Goal: Contribute content: Contribute content

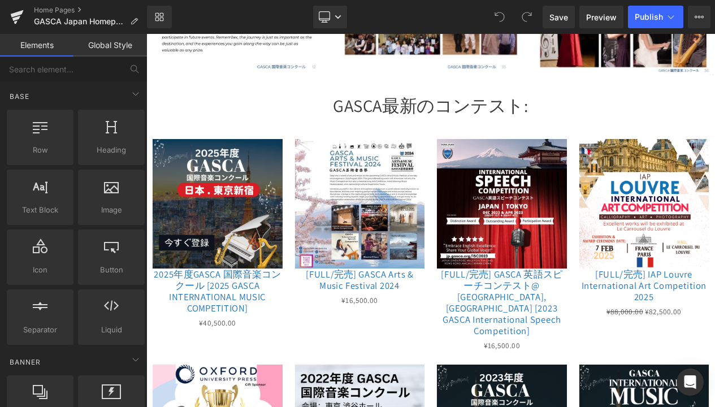
scroll to position [800, 0]
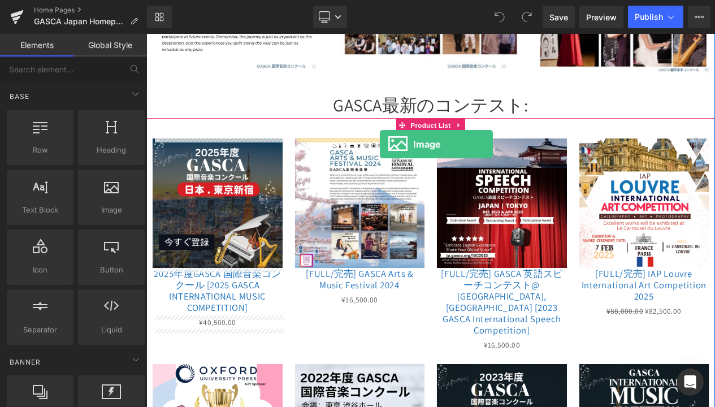
drag, startPoint x: 263, startPoint y: 241, endPoint x: 427, endPoint y: 167, distance: 179.8
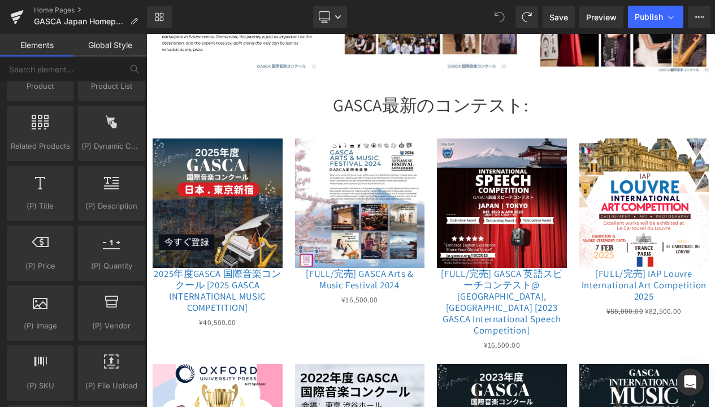
scroll to position [0, 0]
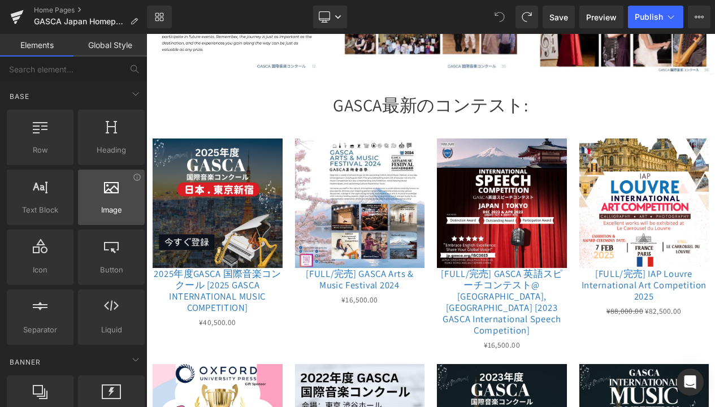
click at [102, 203] on div at bounding box center [111, 191] width 60 height 25
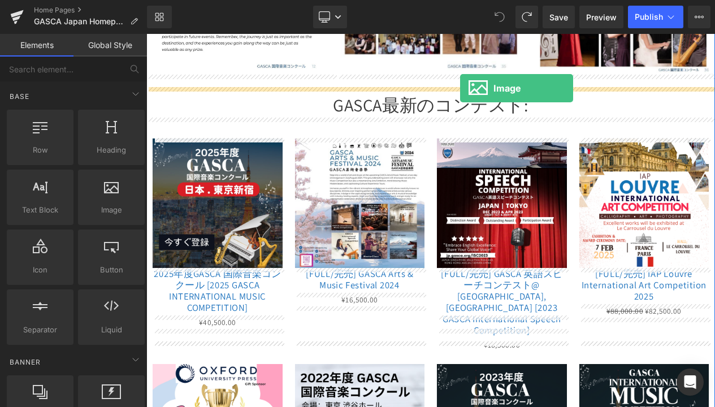
drag, startPoint x: 248, startPoint y: 237, endPoint x: 523, endPoint y: 99, distance: 307.6
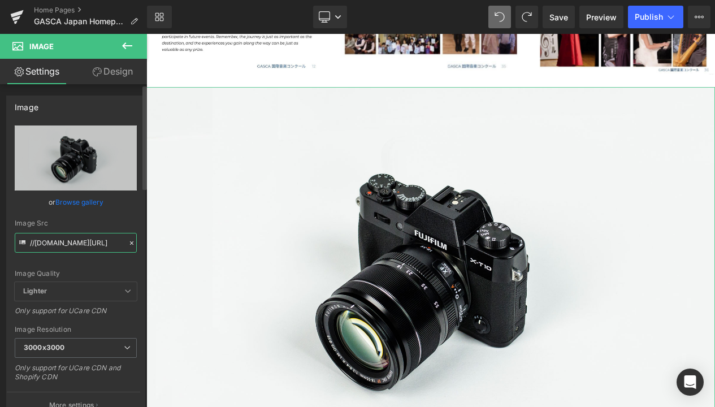
click at [103, 243] on input "//d1um8515vdn9kb.cloudfront.net/images/parallax.jpg" at bounding box center [76, 243] width 122 height 20
click at [128, 242] on icon at bounding box center [132, 243] width 8 height 8
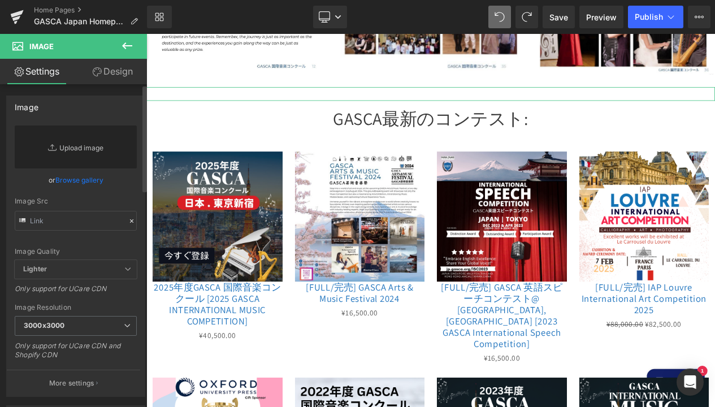
click at [75, 143] on link "Replace Image" at bounding box center [76, 146] width 122 height 43
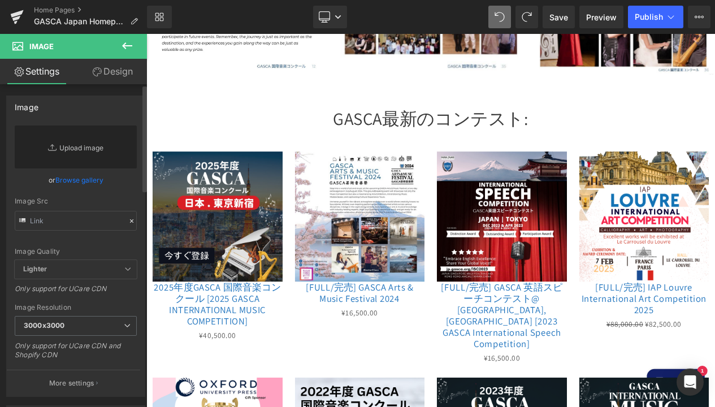
type input "C:\fakepath\GASCA Hokkaido Bibai City Art & Music Festival2026.jpg"
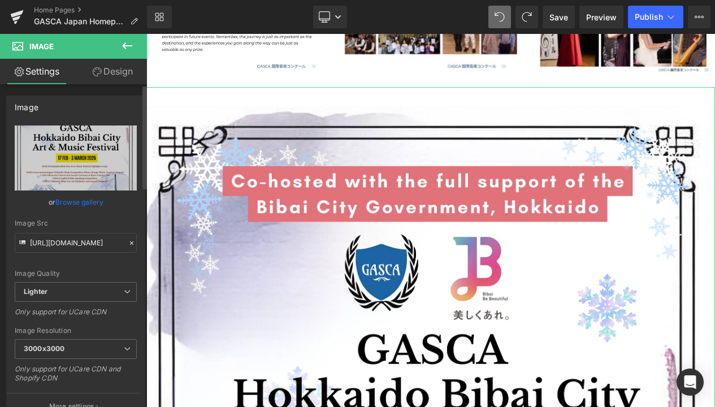
scroll to position [1, 0]
click at [110, 354] on span "3000x3000" at bounding box center [76, 349] width 122 height 20
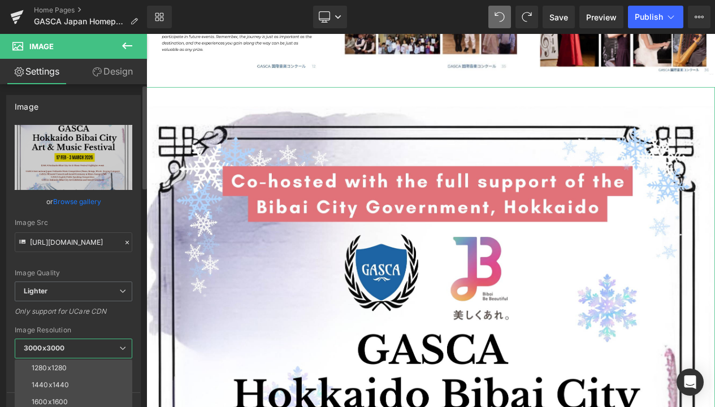
scroll to position [162, 0]
click at [79, 387] on li "1600x1600" at bounding box center [76, 392] width 123 height 17
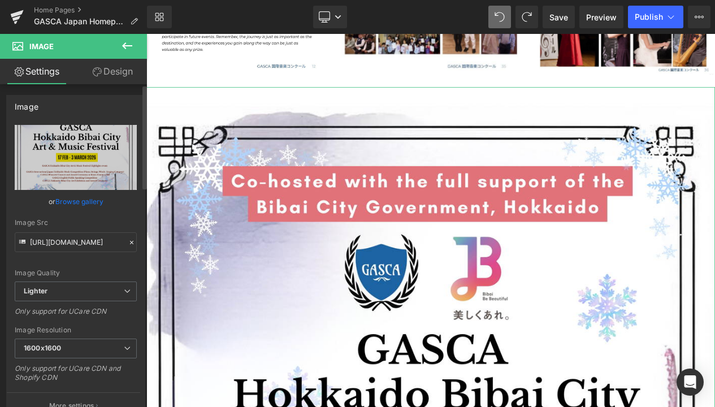
type input "[URL][DOMAIN_NAME][GEOGRAPHIC_DATA]"
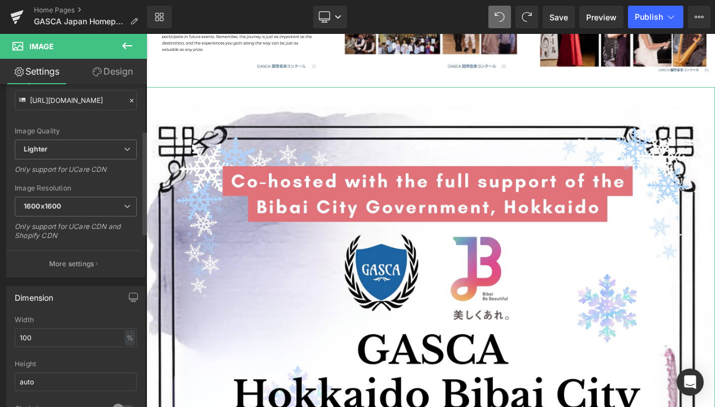
scroll to position [144, 0]
click at [93, 337] on input "100" at bounding box center [76, 336] width 122 height 19
type input "1"
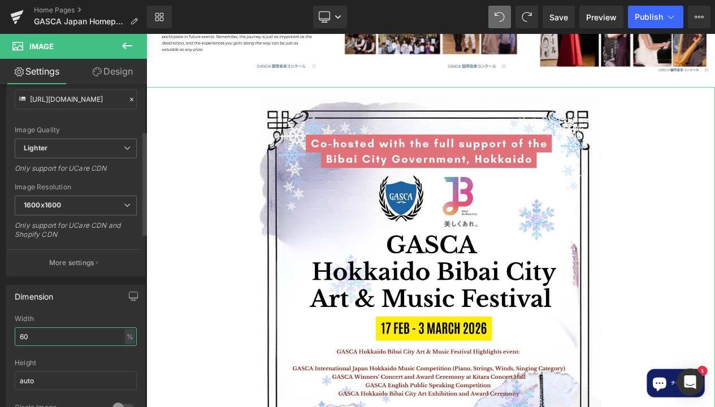
type input "6"
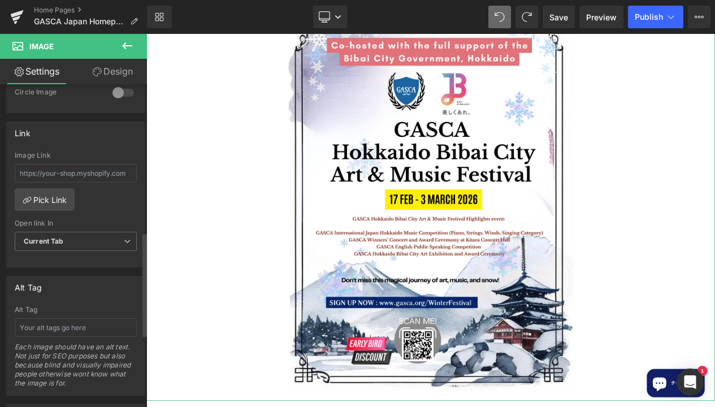
scroll to position [465, 0]
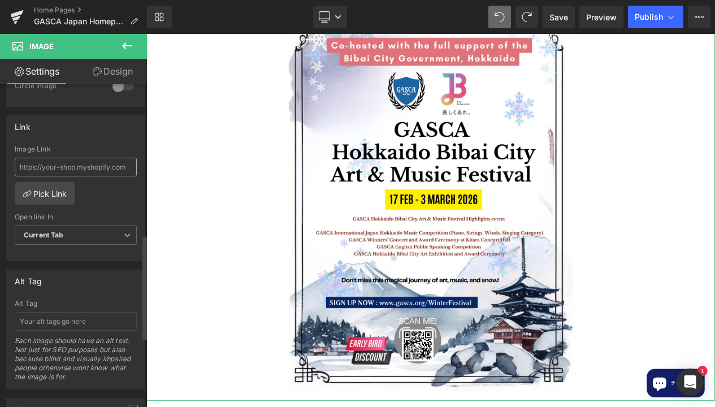
type input "50"
click at [68, 165] on input "text" at bounding box center [76, 167] width 122 height 19
click at [51, 191] on link "Pick Link" at bounding box center [45, 193] width 60 height 23
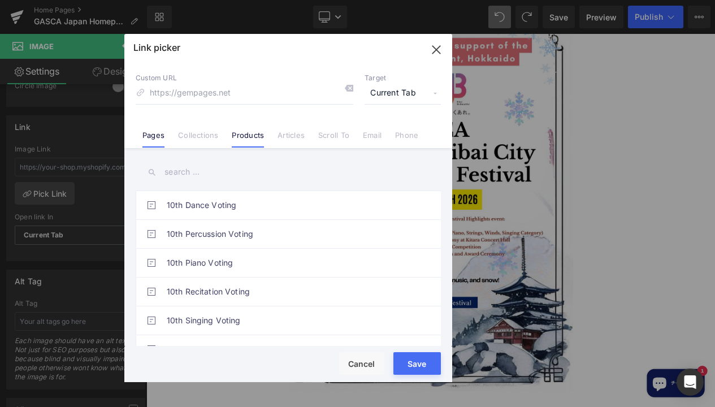
click at [0, 0] on link "Products" at bounding box center [0, 0] width 0 height 0
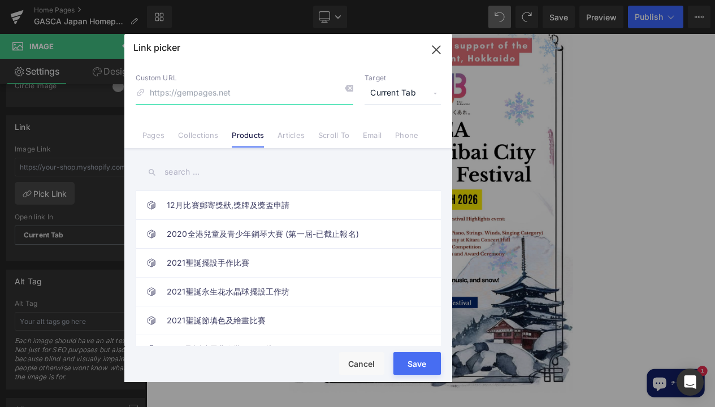
type input "jp.gasca.org"
click at [416, 363] on button "Save" at bounding box center [416, 363] width 47 height 23
type input "jp.gasca.org"
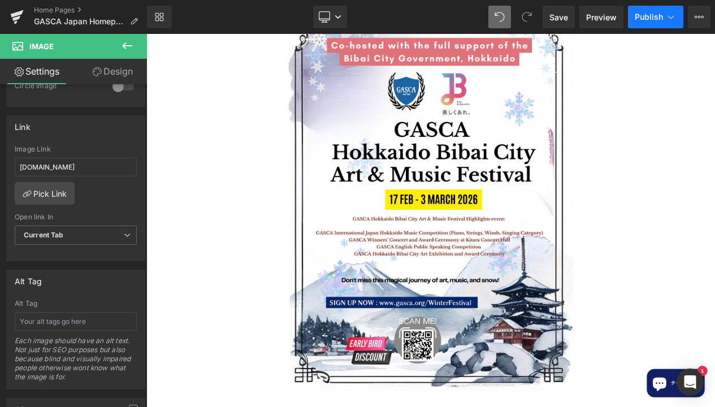
click at [648, 23] on button "Publish" at bounding box center [655, 17] width 55 height 23
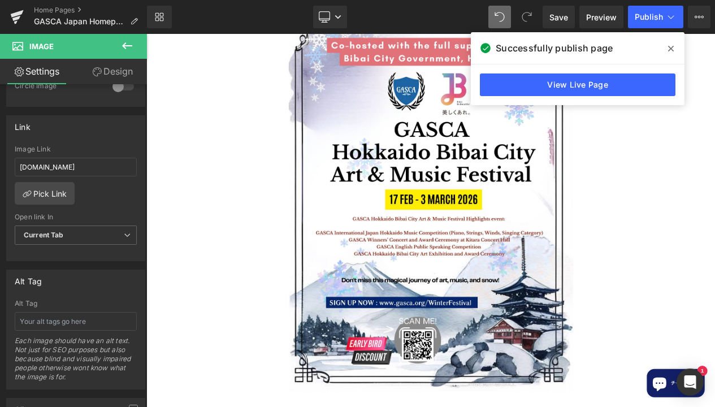
click at [0, 0] on icon at bounding box center [0, 0] width 0 height 0
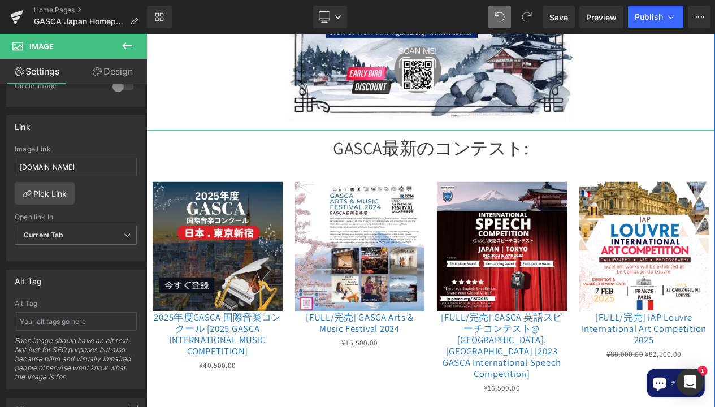
scroll to position [1233, 0]
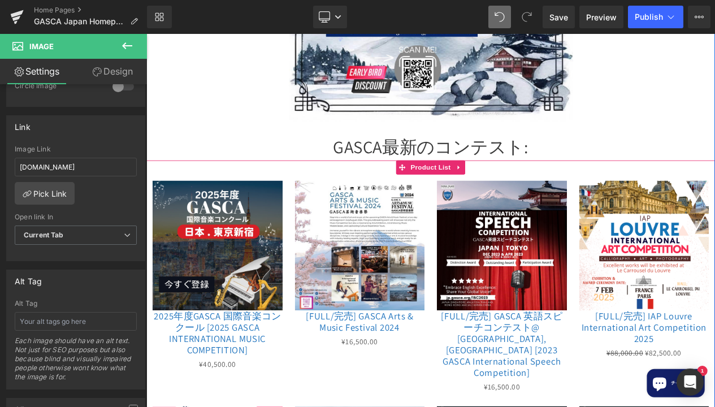
click at [326, 203] on div "(P) Image" at bounding box center [403, 312] width 171 height 218
click at [522, 195] on icon at bounding box center [521, 194] width 2 height 5
click at [368, 203] on div "(P) Image" at bounding box center [403, 312] width 171 height 218
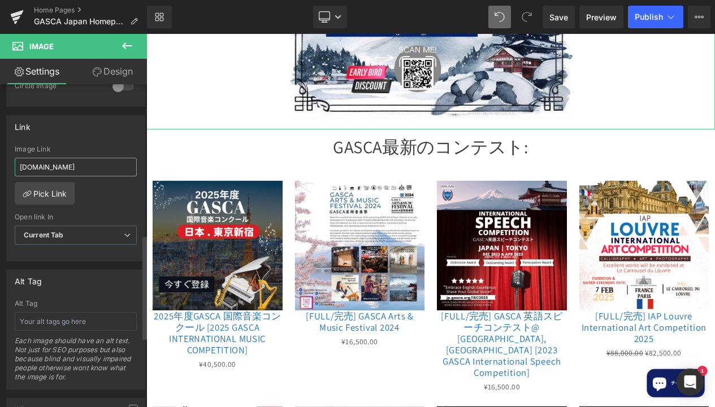
click at [55, 167] on input "jp.gasca.org" at bounding box center [76, 167] width 122 height 19
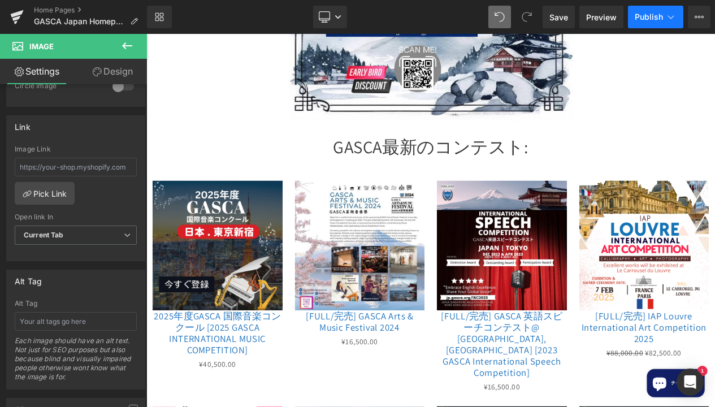
click at [650, 19] on span "Publish" at bounding box center [649, 16] width 28 height 9
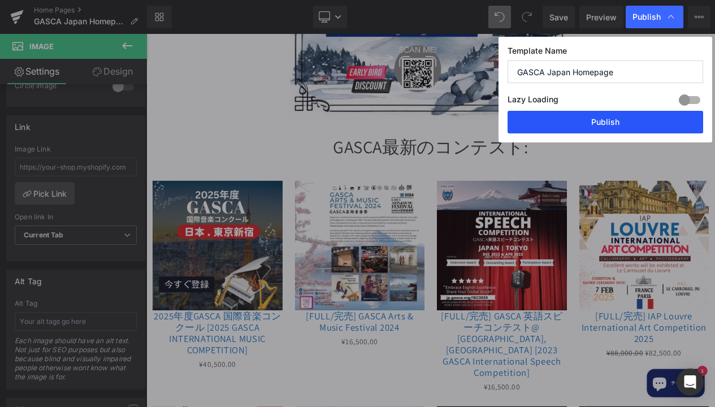
click at [0, 0] on button "Publish" at bounding box center [0, 0] width 0 height 0
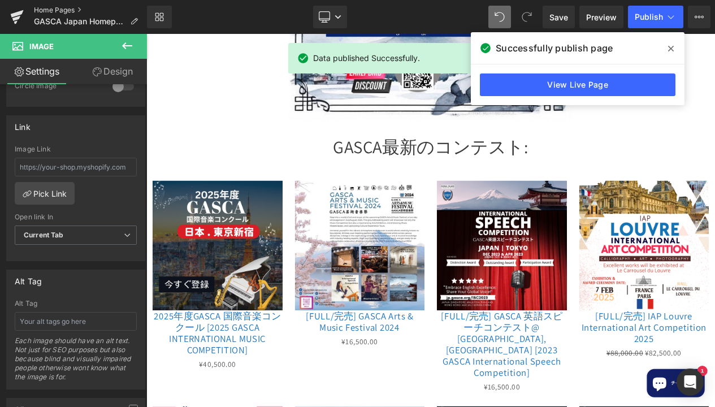
click at [46, 10] on link "Home Pages" at bounding box center [90, 10] width 113 height 9
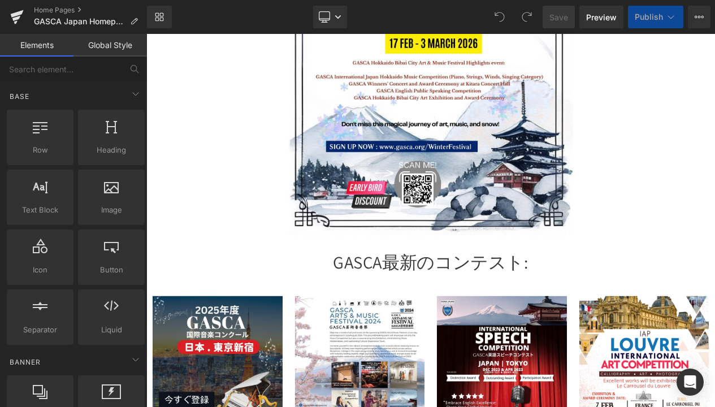
scroll to position [1100, 0]
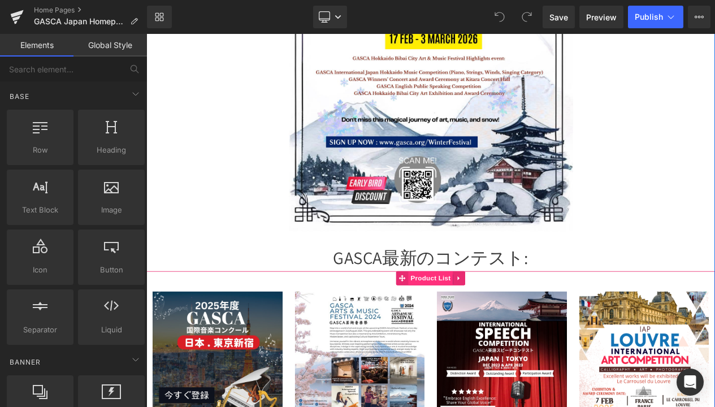
click at [508, 328] on span "Product List" at bounding box center [488, 327] width 54 height 17
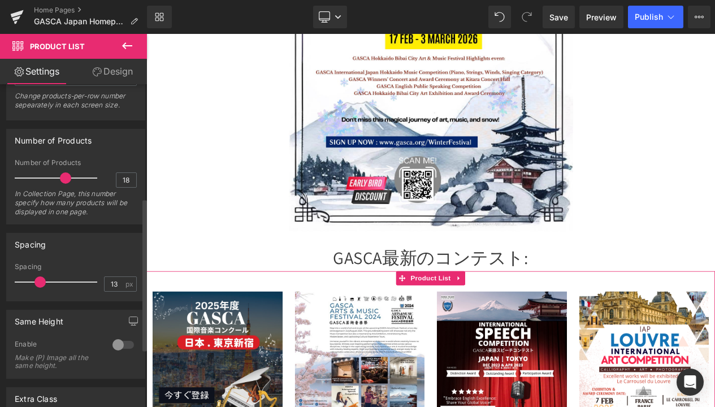
scroll to position [244, 0]
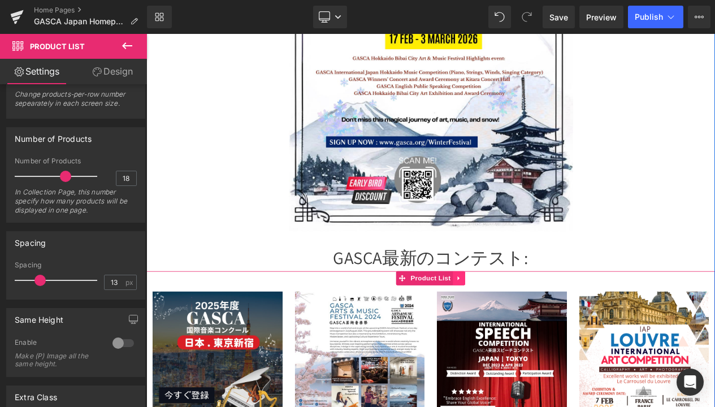
click at [523, 331] on icon at bounding box center [523, 327] width 8 height 8
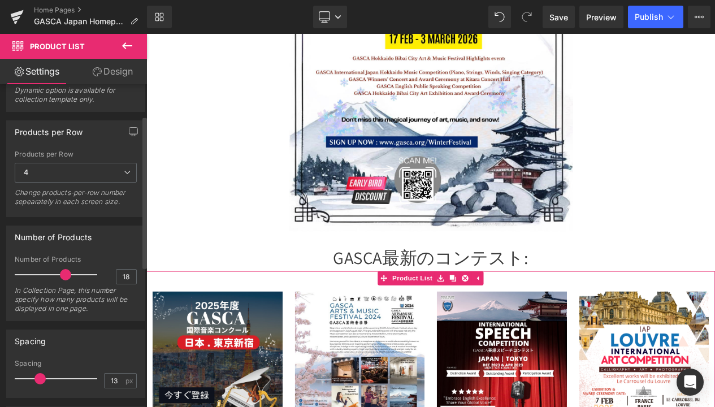
scroll to position [0, 0]
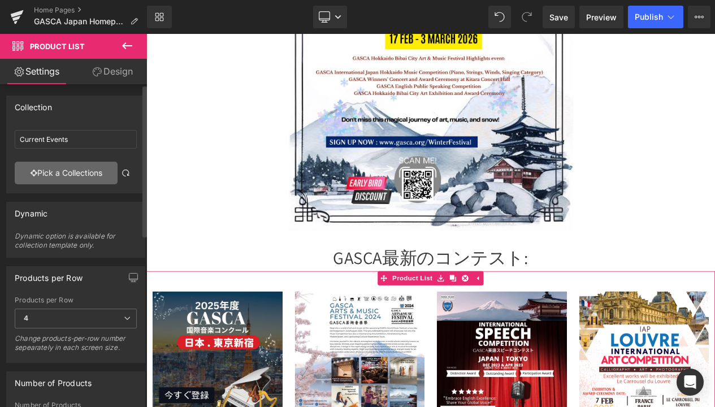
click at [44, 169] on link "Pick a Collections" at bounding box center [66, 173] width 103 height 23
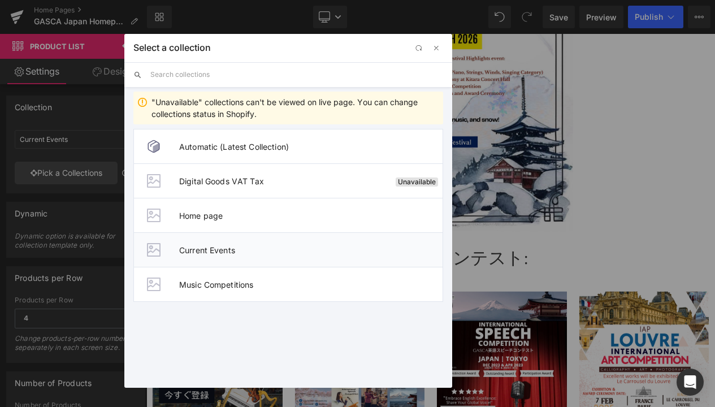
click at [0, 0] on li "Current Events" at bounding box center [0, 0] width 0 height 0
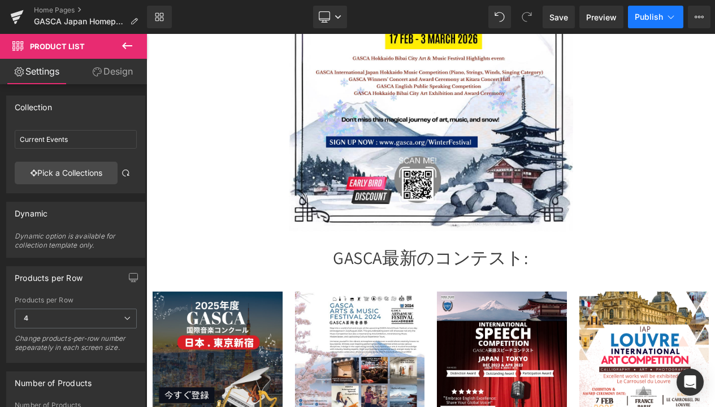
click at [656, 21] on span "Publish" at bounding box center [649, 16] width 28 height 9
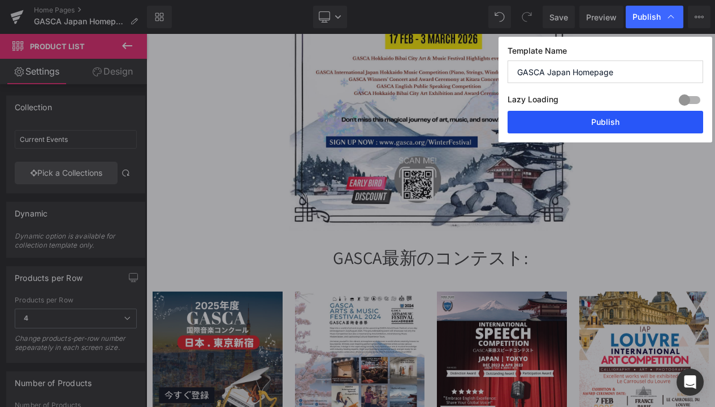
click at [608, 122] on button "Publish" at bounding box center [605, 122] width 196 height 23
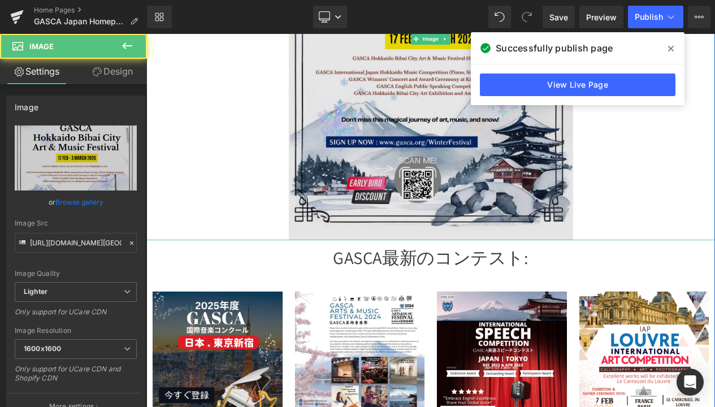
click at [412, 154] on img at bounding box center [489, 40] width 342 height 484
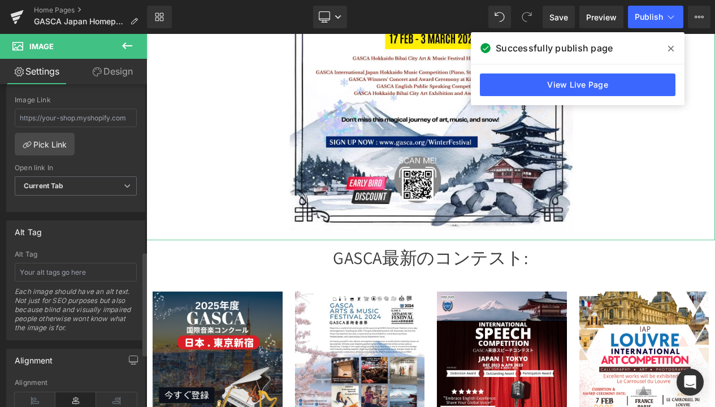
scroll to position [513, 0]
click at [32, 142] on link "Pick Link" at bounding box center [45, 145] width 60 height 23
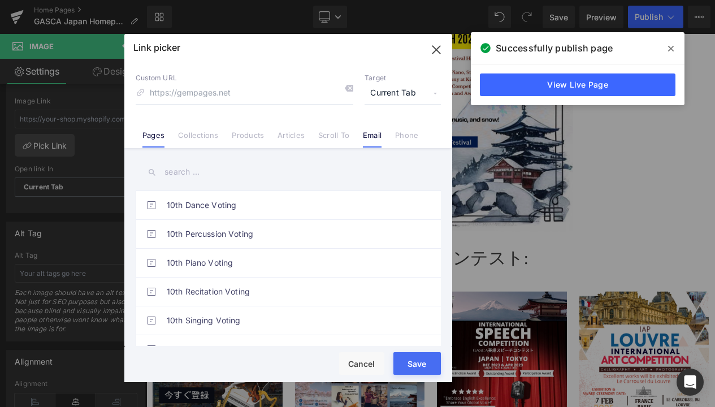
click at [0, 0] on link "Email" at bounding box center [0, 0] width 0 height 0
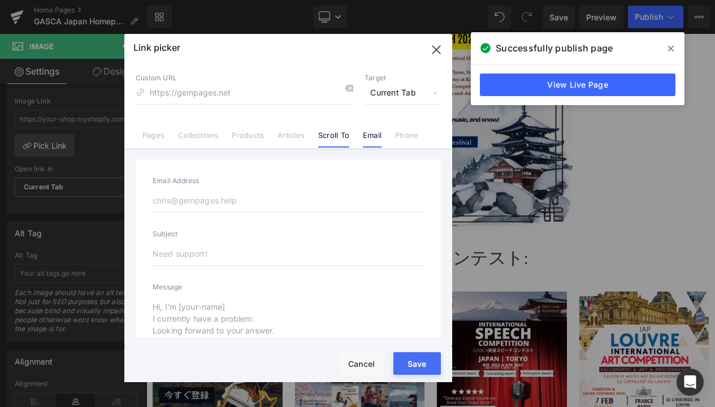
click at [0, 0] on link "Scroll To" at bounding box center [0, 0] width 0 height 0
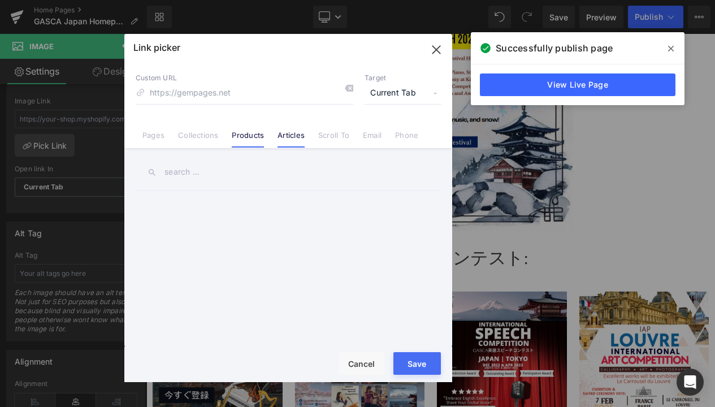
click at [0, 0] on li "Products" at bounding box center [0, 0] width 0 height 0
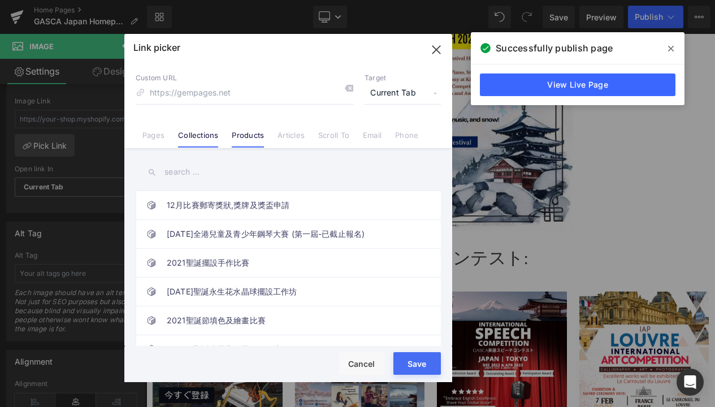
click at [0, 0] on link "Collections" at bounding box center [0, 0] width 0 height 0
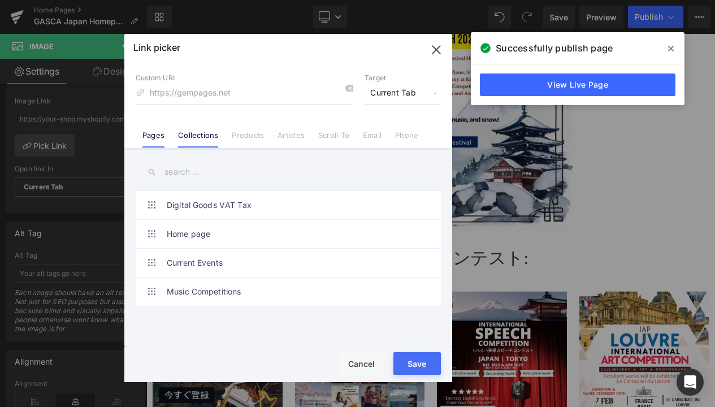
drag, startPoint x: 153, startPoint y: 136, endPoint x: 159, endPoint y: 138, distance: 6.4
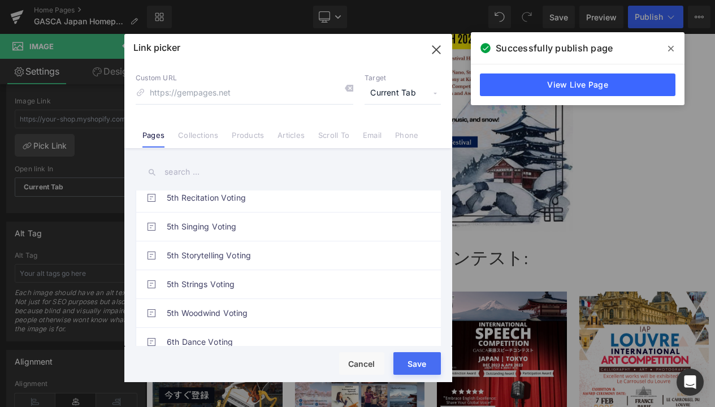
scroll to position [1285, 0]
click at [0, 0] on button "Cancel" at bounding box center [0, 0] width 0 height 0
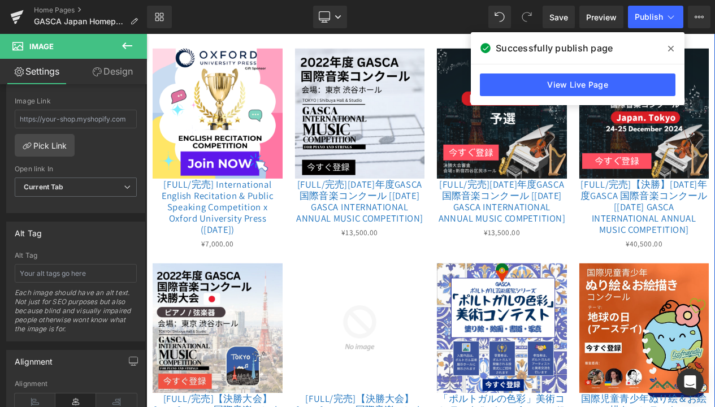
scroll to position [1738, 0]
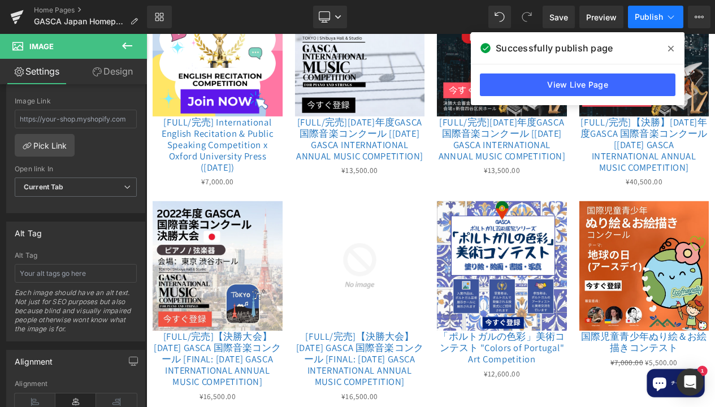
click at [666, 20] on icon at bounding box center [670, 16] width 11 height 11
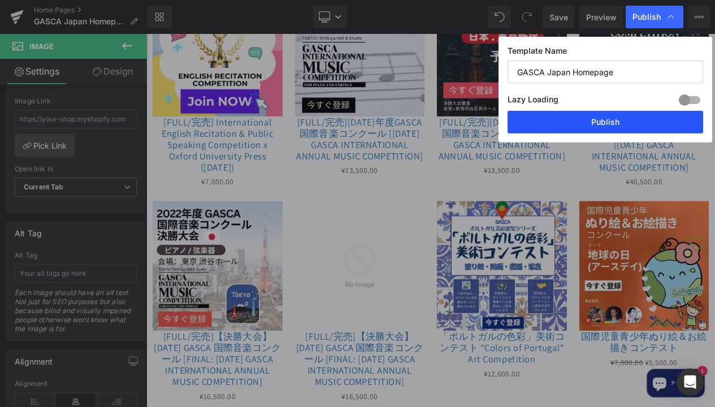
drag, startPoint x: 650, startPoint y: 132, endPoint x: 244, endPoint y: 14, distance: 423.0
click at [0, 0] on button "Publish" at bounding box center [0, 0] width 0 height 0
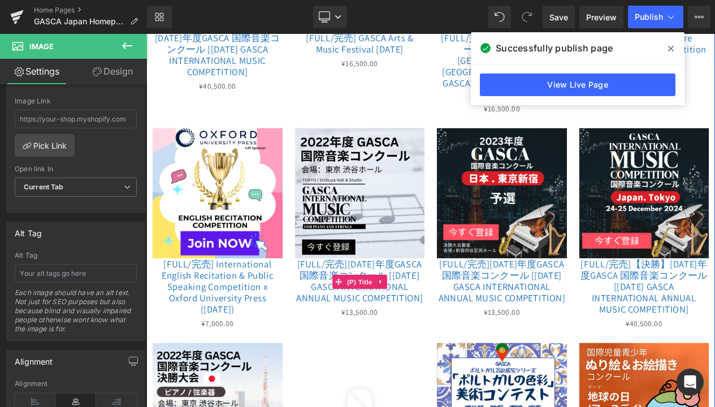
scroll to position [1567, 0]
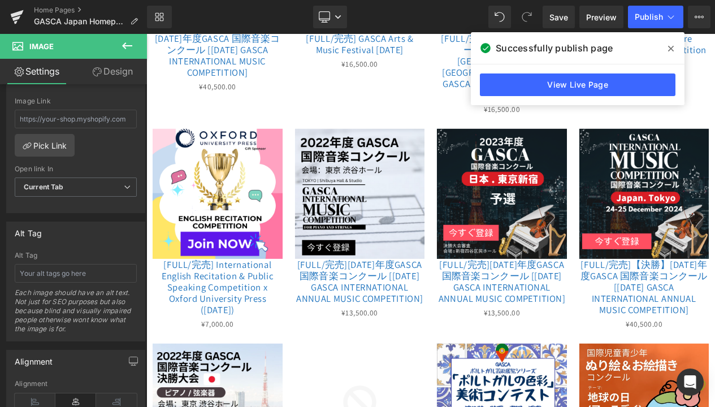
drag, startPoint x: 673, startPoint y: 47, endPoint x: 158, endPoint y: 206, distance: 538.9
click at [0, 0] on icon at bounding box center [0, 0] width 0 height 0
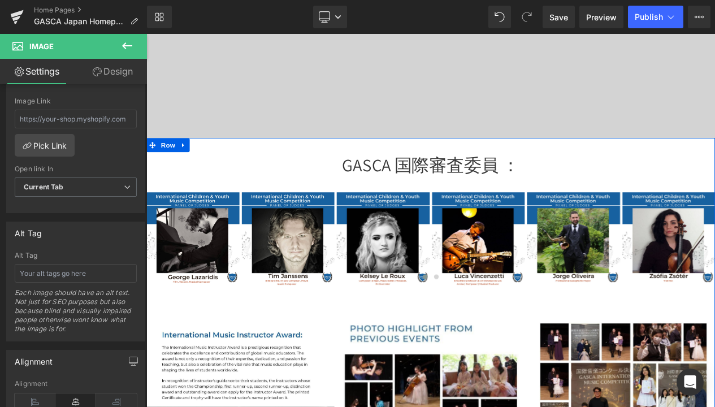
scroll to position [0, 0]
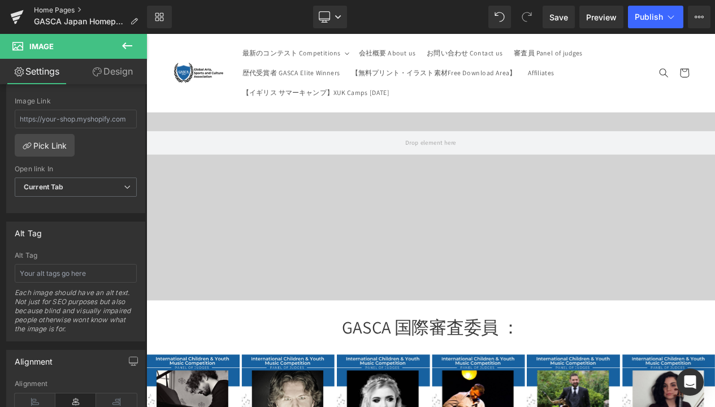
click at [49, 8] on link "Home Pages" at bounding box center [90, 10] width 113 height 9
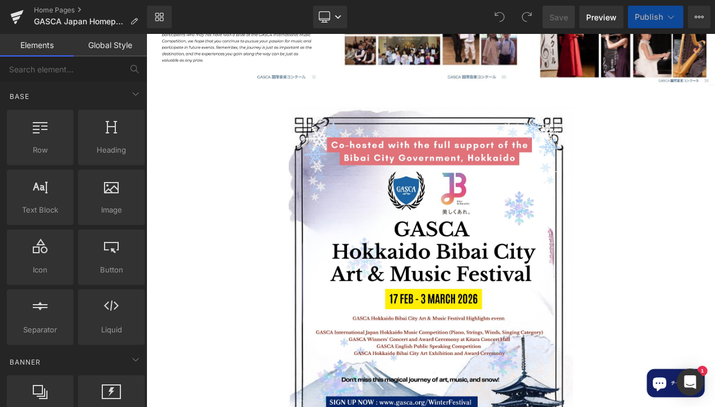
scroll to position [790, 0]
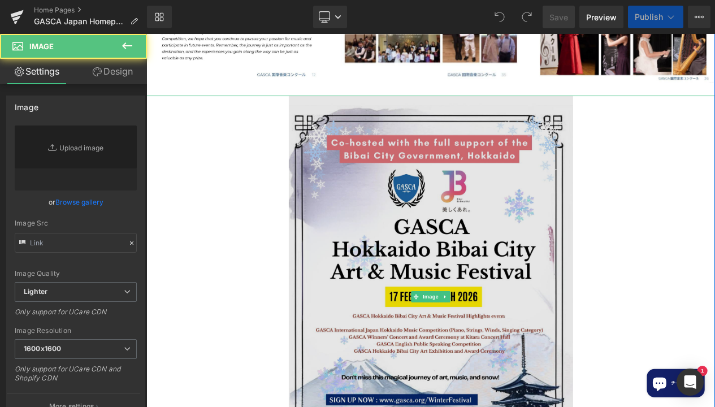
type input "https://ucarecdn.com/7a5917e0-f2b7-49c7-9517-c4e019fccebd/-/format/auto/-/previ…"
click at [429, 172] on img at bounding box center [489, 350] width 342 height 484
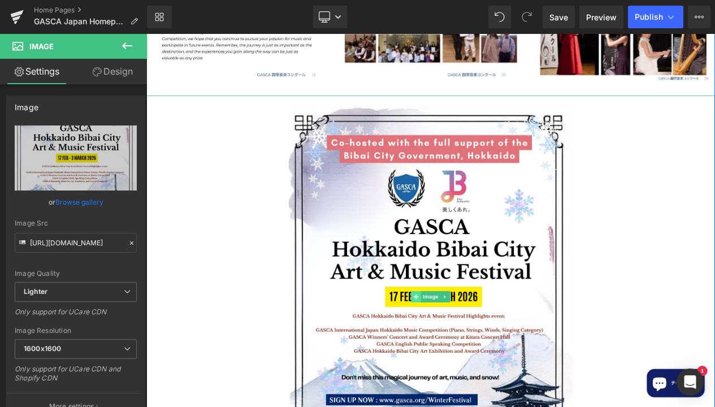
click at [474, 345] on span at bounding box center [471, 350] width 12 height 14
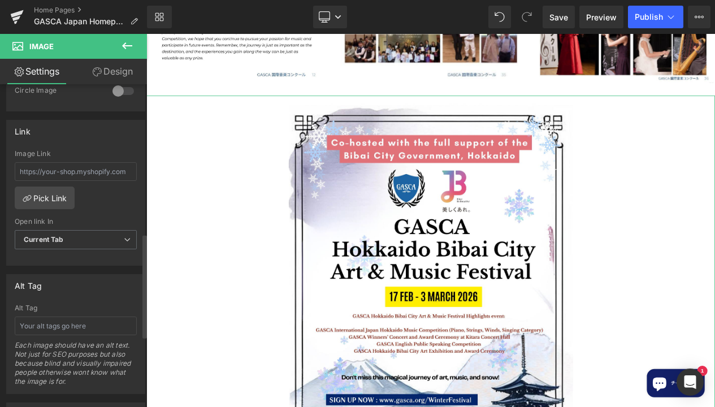
scroll to position [459, 0]
click at [96, 173] on input "text" at bounding box center [76, 173] width 122 height 19
click at [55, 197] on link "Pick Link" at bounding box center [45, 199] width 60 height 23
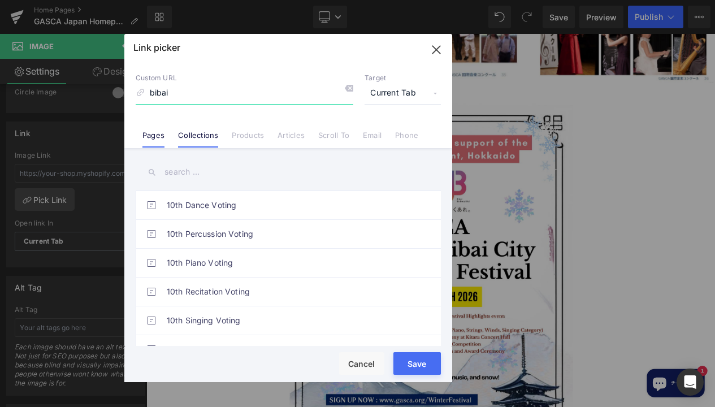
type input "bibai"
click at [196, 136] on link "Collections" at bounding box center [198, 139] width 40 height 17
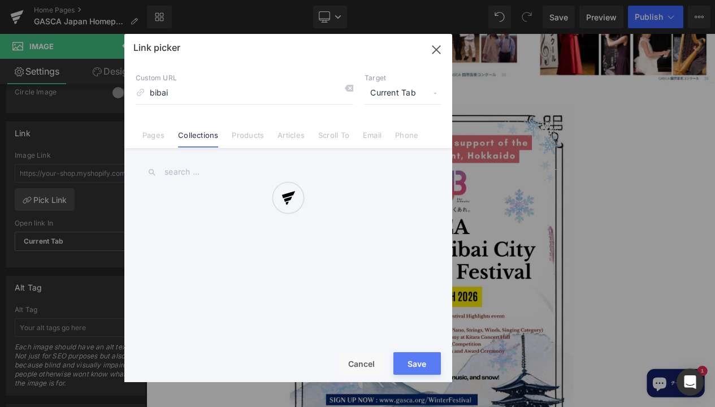
click at [247, 136] on div at bounding box center [288, 208] width 328 height 348
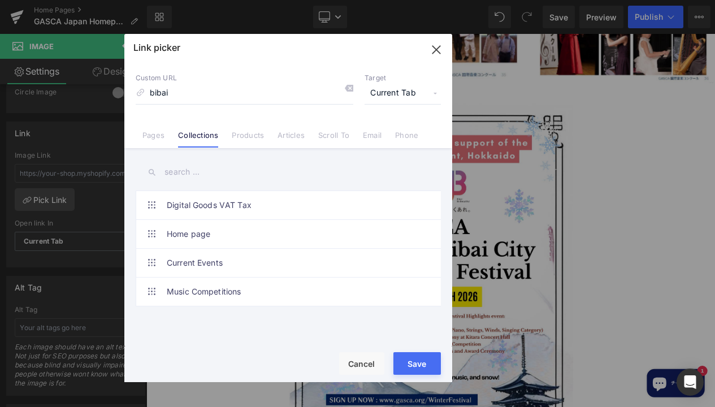
click at [247, 136] on link "Products" at bounding box center [248, 139] width 32 height 17
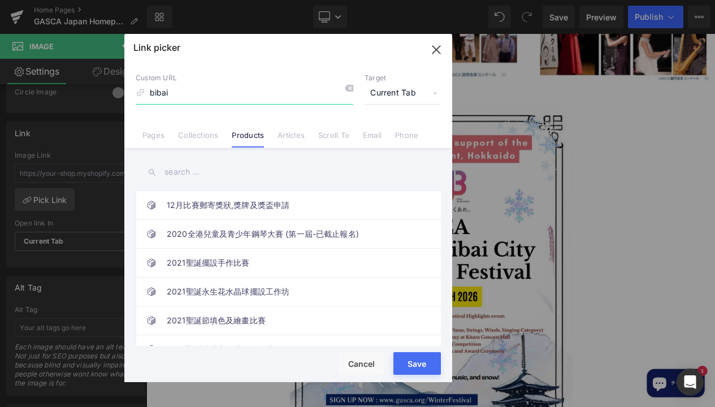
click at [209, 97] on input "bibai" at bounding box center [245, 93] width 218 height 21
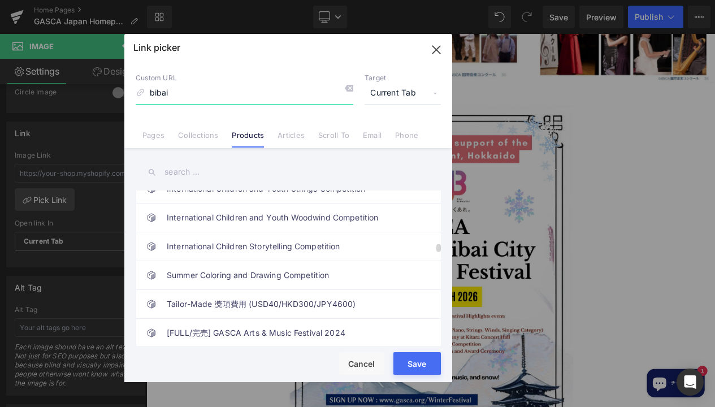
scroll to position [1085, 0]
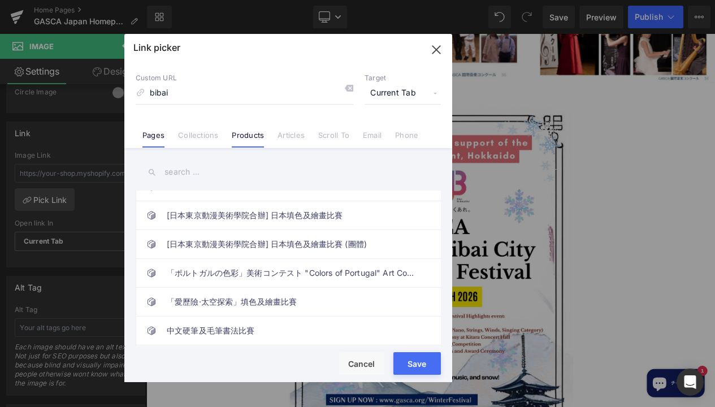
click at [154, 134] on link "Pages" at bounding box center [153, 139] width 22 height 17
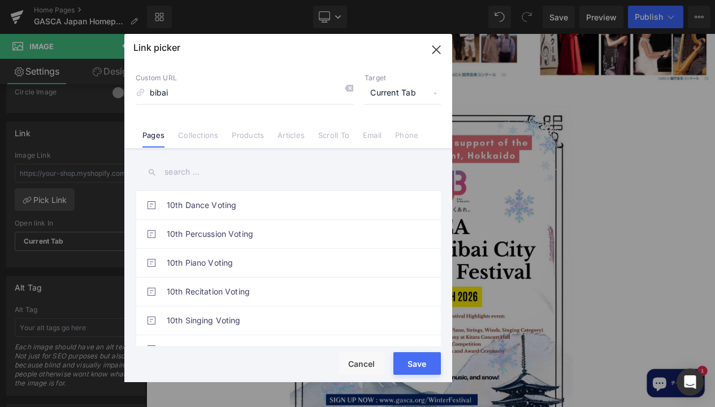
click at [225, 167] on input "text" at bounding box center [288, 171] width 305 height 25
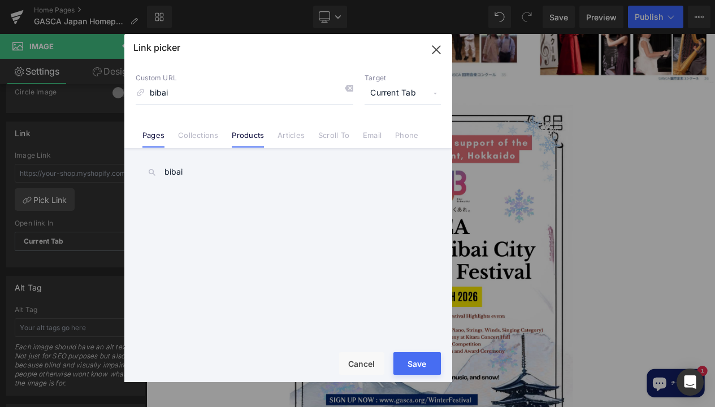
type input "bibai"
click at [234, 140] on link "Products" at bounding box center [248, 139] width 32 height 17
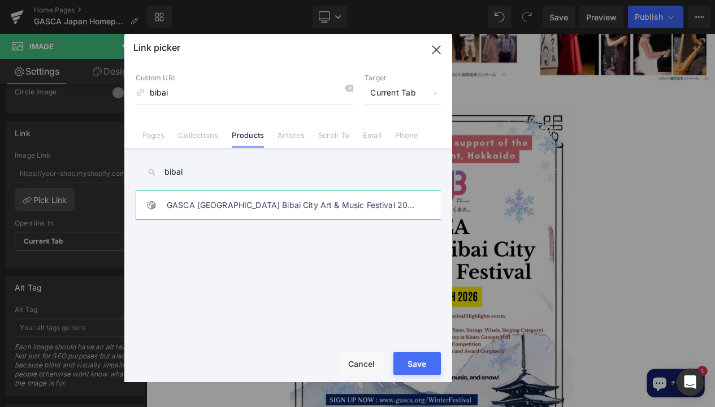
click at [0, 0] on link "GASCA [GEOGRAPHIC_DATA] Bibai City Art & Music Festival [DATE]" at bounding box center [0, 0] width 0 height 0
type input "/products/[GEOGRAPHIC_DATA]-[GEOGRAPHIC_DATA]-[GEOGRAPHIC_DATA]-music-festival-…"
click at [430, 360] on button "Save" at bounding box center [416, 363] width 47 height 23
type input "/products/[GEOGRAPHIC_DATA]-[GEOGRAPHIC_DATA]-[GEOGRAPHIC_DATA]-music-festival-…"
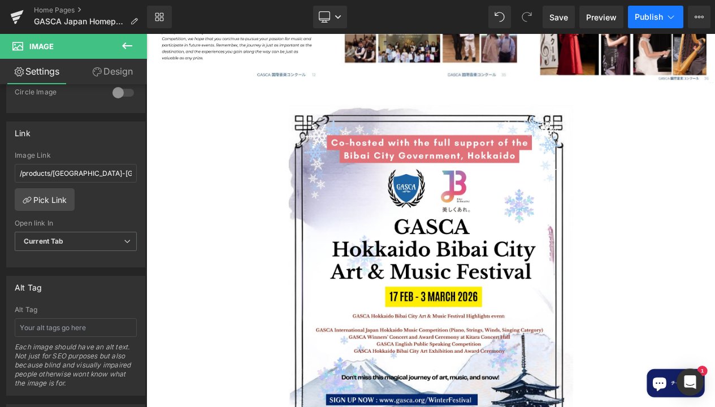
click at [651, 26] on button "Publish" at bounding box center [655, 17] width 55 height 23
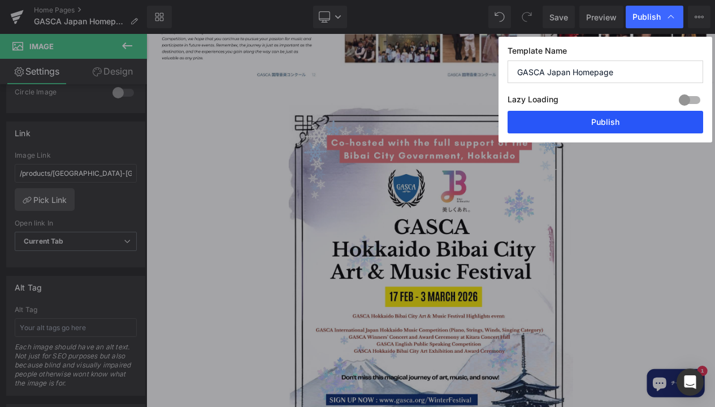
click at [619, 119] on button "Publish" at bounding box center [605, 122] width 196 height 23
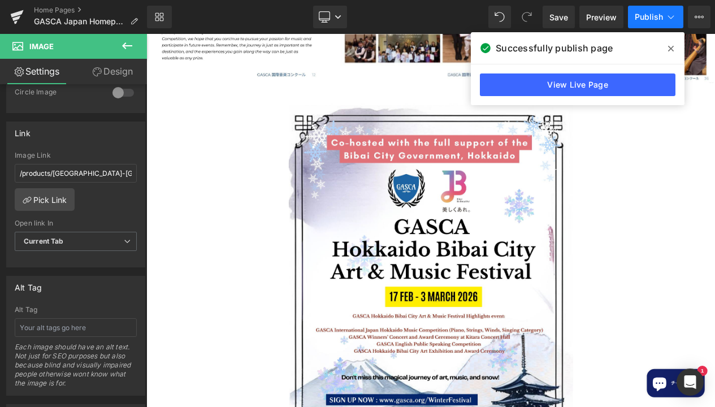
click at [663, 20] on button "Publish" at bounding box center [655, 17] width 55 height 23
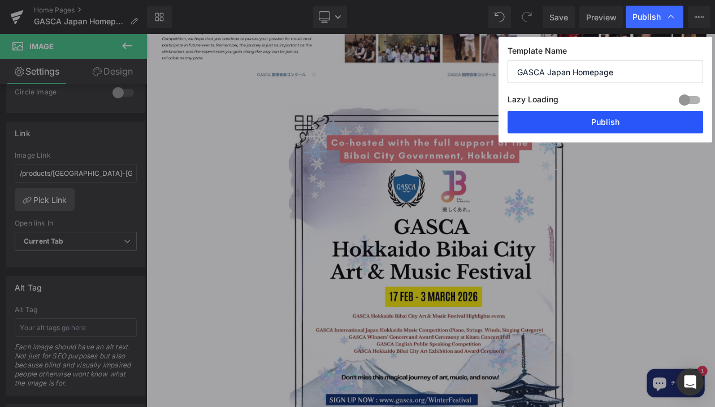
click at [566, 120] on button "Publish" at bounding box center [605, 122] width 196 height 23
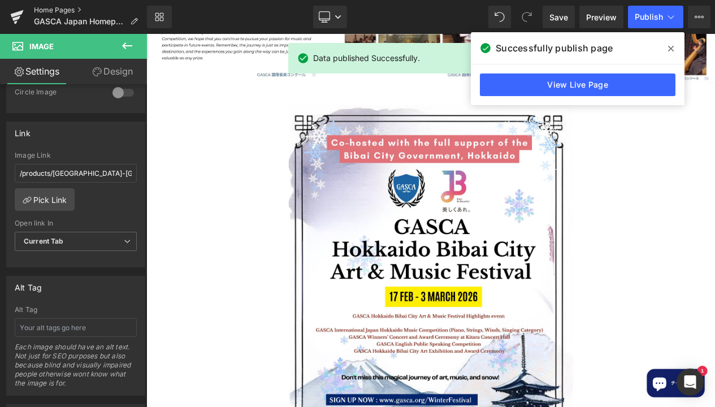
click at [58, 13] on link "Home Pages" at bounding box center [90, 10] width 113 height 9
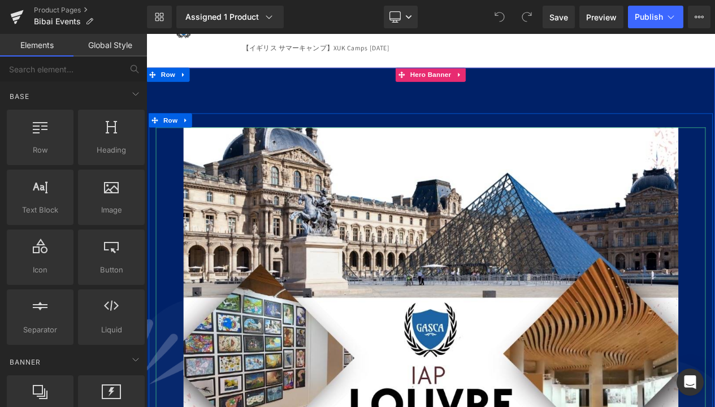
scroll to position [83, 0]
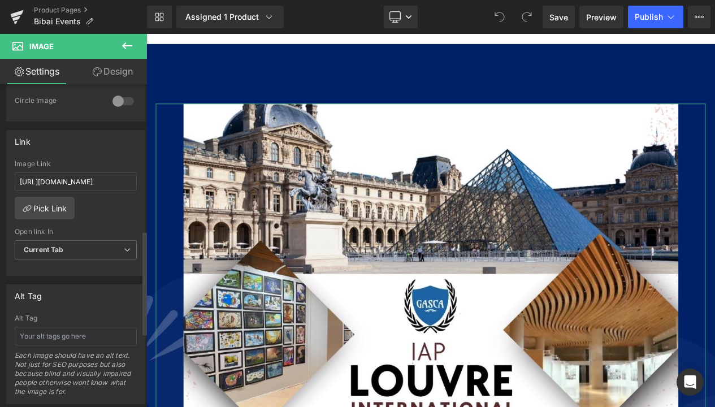
scroll to position [452, 0]
click at [64, 179] on input "[URL][DOMAIN_NAME]" at bounding box center [76, 180] width 122 height 19
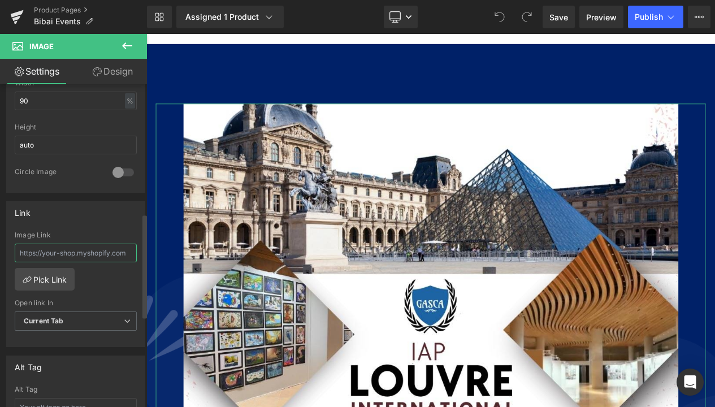
scroll to position [400, 0]
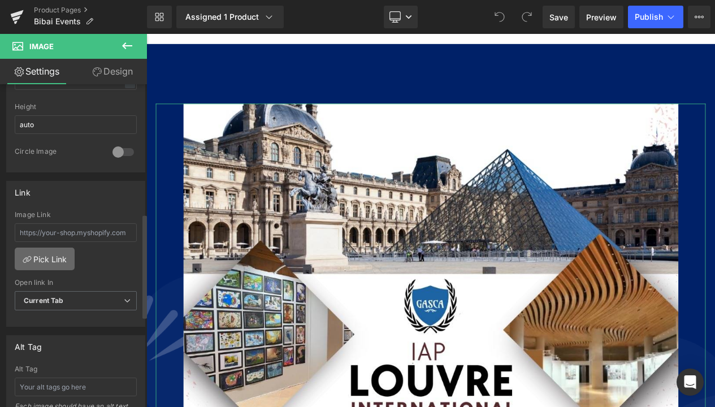
click at [55, 255] on link "Pick Link" at bounding box center [45, 259] width 60 height 23
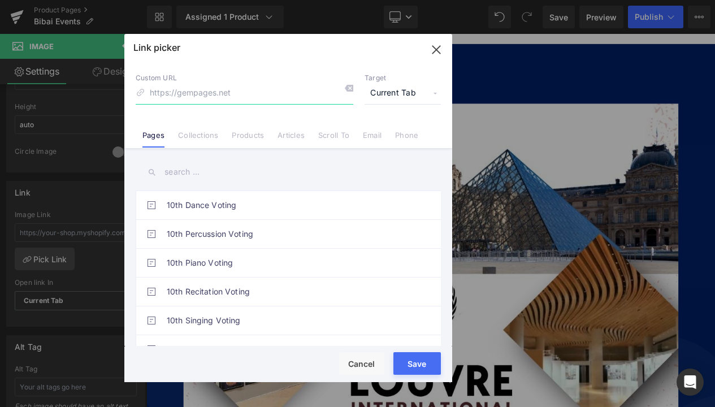
click at [429, 47] on icon "button" at bounding box center [436, 50] width 18 height 18
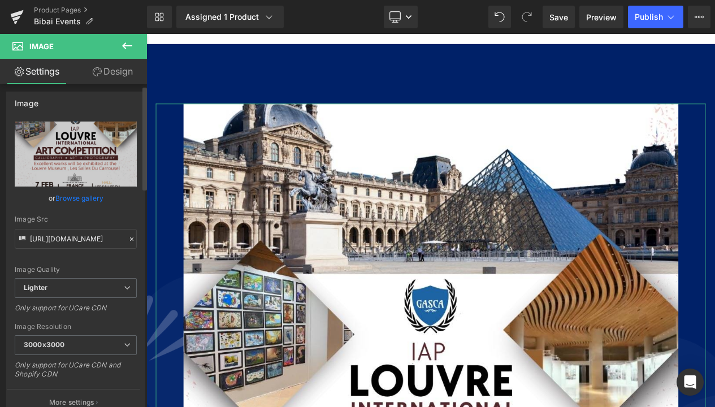
scroll to position [3, 0]
click at [65, 197] on link "Browse gallery" at bounding box center [79, 199] width 48 height 20
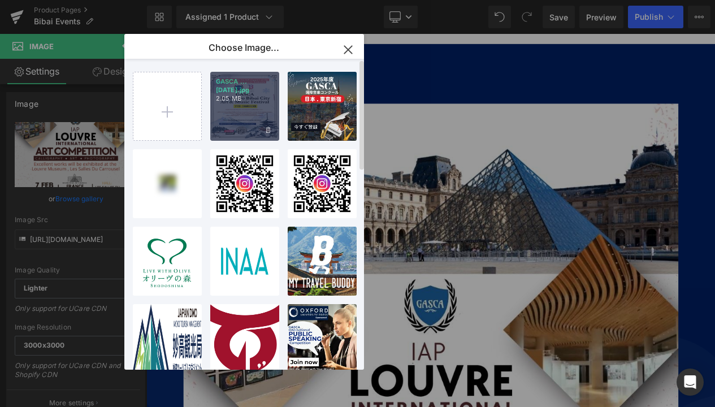
click at [240, 122] on div "GASCA ...2026.jpg 2.05 MB" at bounding box center [244, 106] width 69 height 69
type input "https://ucarecdn.com/7a5917e0-f2b7-49c7-9517-c4e019fccebd/-/format/auto/-/previ…"
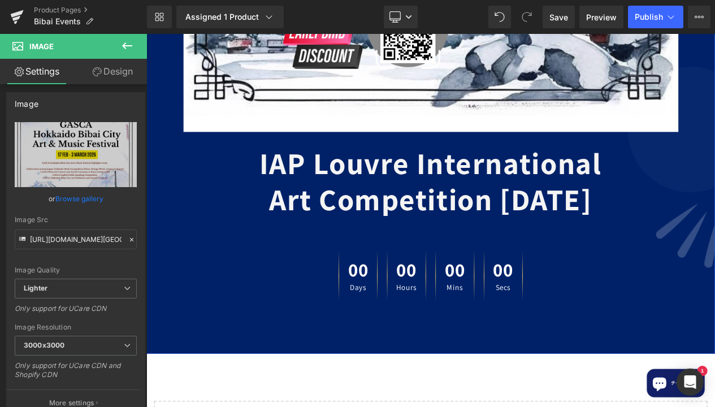
scroll to position [905, 0]
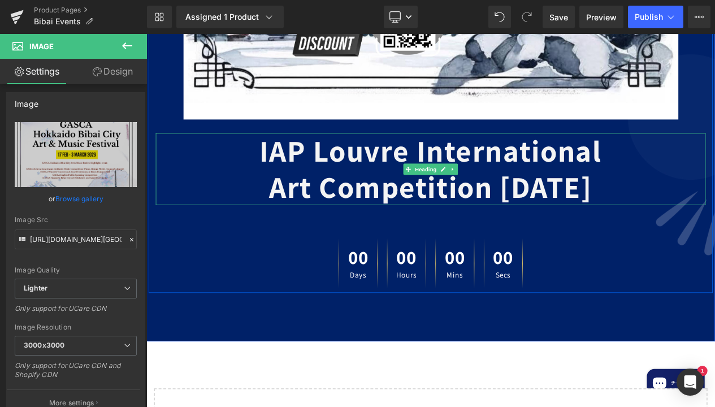
click at [374, 224] on b "Art Competition 2025" at bounding box center [488, 217] width 389 height 47
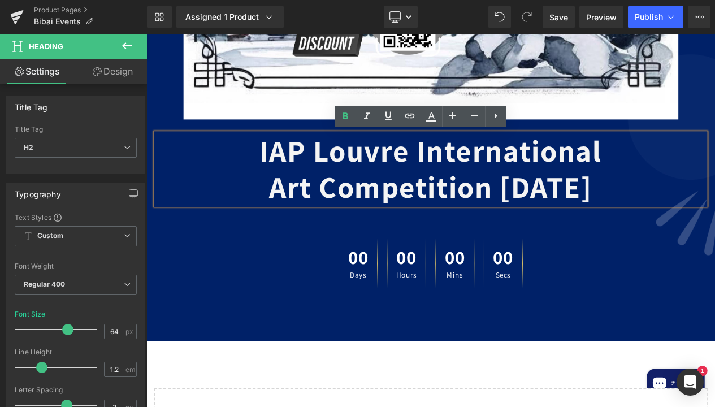
click at [393, 196] on b "Art Competition 2025" at bounding box center [488, 217] width 389 height 47
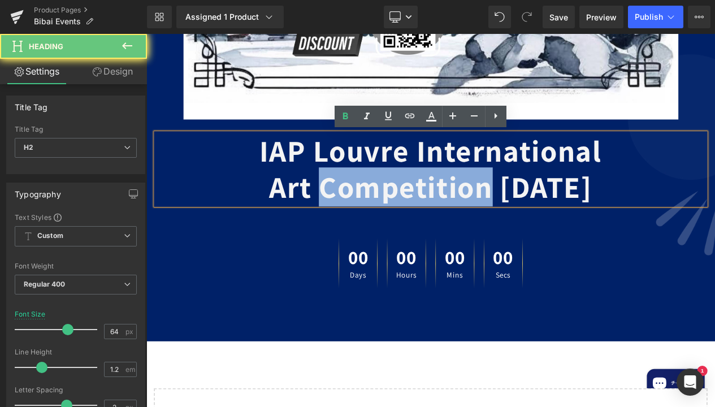
click at [393, 196] on b "Art Competition 2025" at bounding box center [488, 217] width 389 height 47
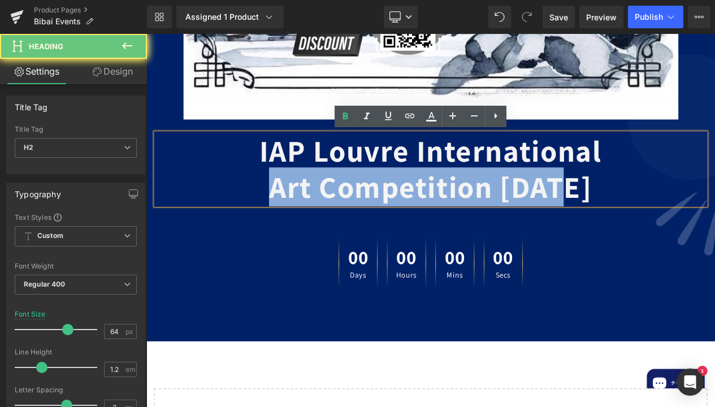
click at [393, 196] on b "Art Competition 2025" at bounding box center [488, 217] width 389 height 47
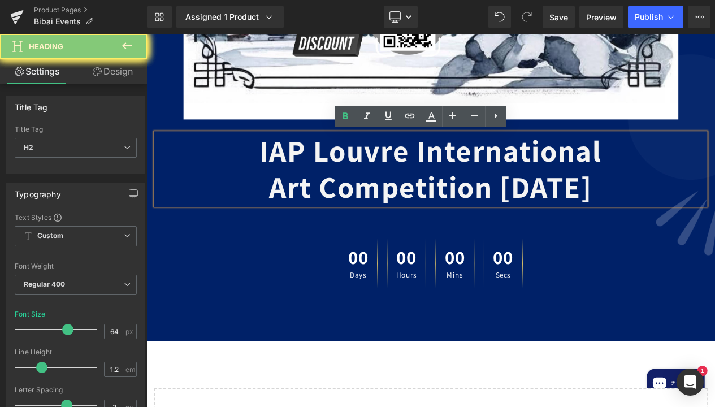
click at [326, 183] on b "IAP Louvre International" at bounding box center [489, 174] width 412 height 47
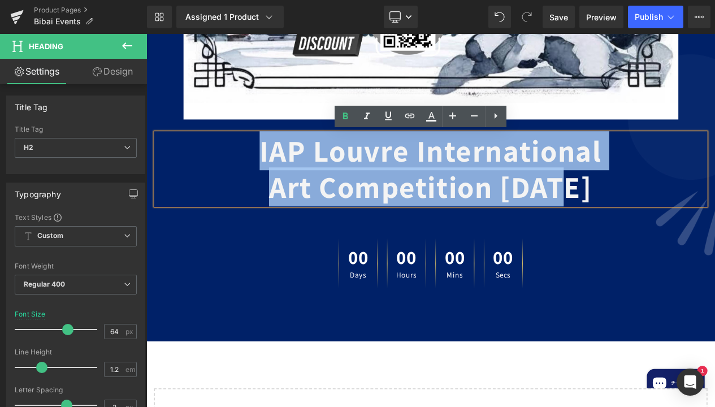
drag, startPoint x: 275, startPoint y: 173, endPoint x: 674, endPoint y: 220, distance: 401.2
click at [674, 220] on div "IAP Louvre International Art Competition 2025" at bounding box center [488, 196] width 661 height 87
paste div
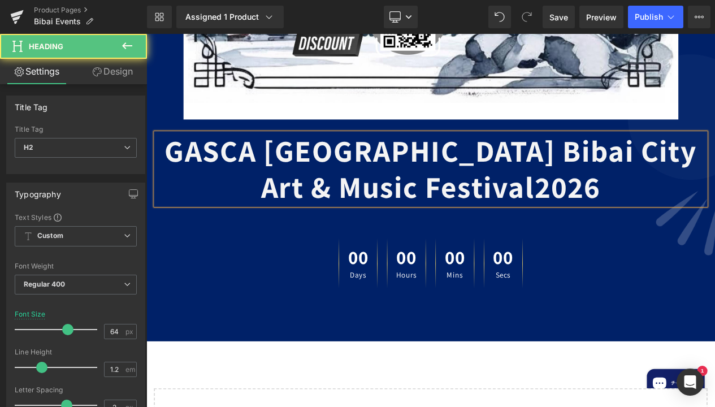
click at [626, 180] on b "GASCA Hokkaido Bibai City Art & Music Festival2026" at bounding box center [488, 196] width 640 height 90
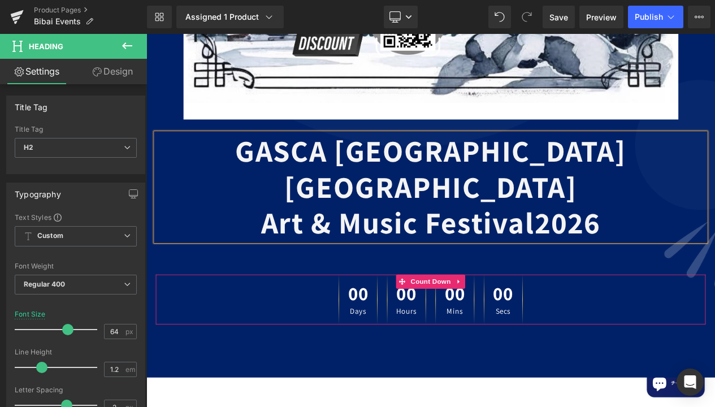
click at [664, 335] on div "00 Days 00 Hours 00 Mins 00 Secs" at bounding box center [488, 353] width 661 height 60
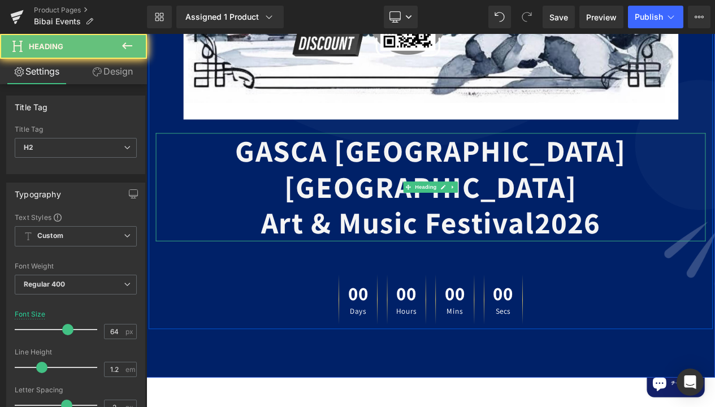
click at [617, 237] on b "Art & Music Festival2026" at bounding box center [488, 260] width 408 height 47
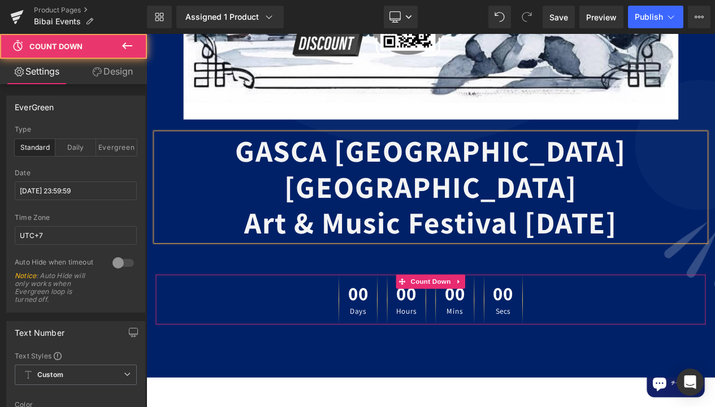
click at [654, 323] on div "00 Days 00 Hours 00 Mins 00 Secs" at bounding box center [488, 353] width 661 height 60
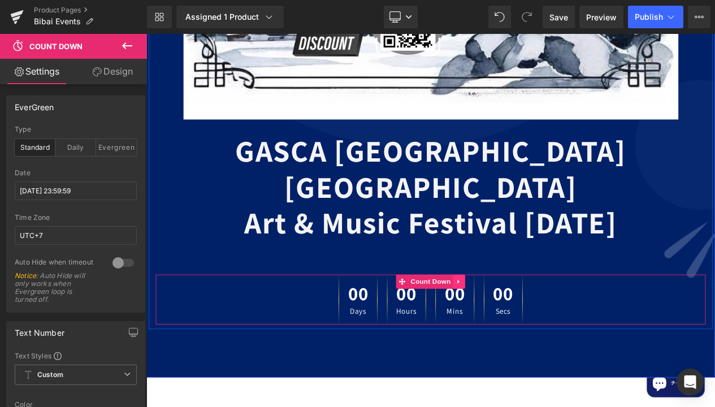
click at [526, 328] on icon at bounding box center [523, 332] width 8 height 8
click at [532, 328] on icon at bounding box center [530, 332] width 8 height 8
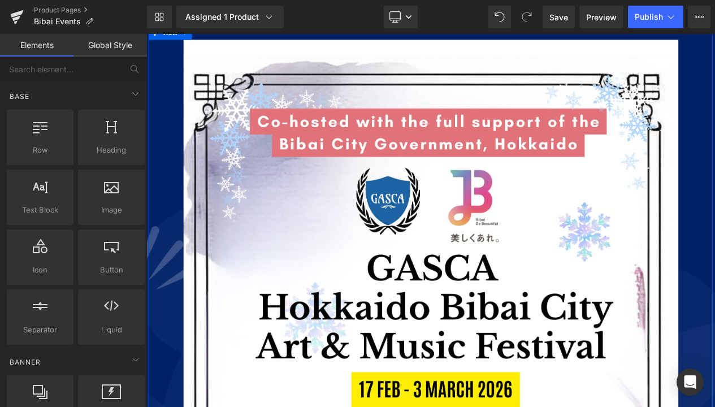
scroll to position [134, 0]
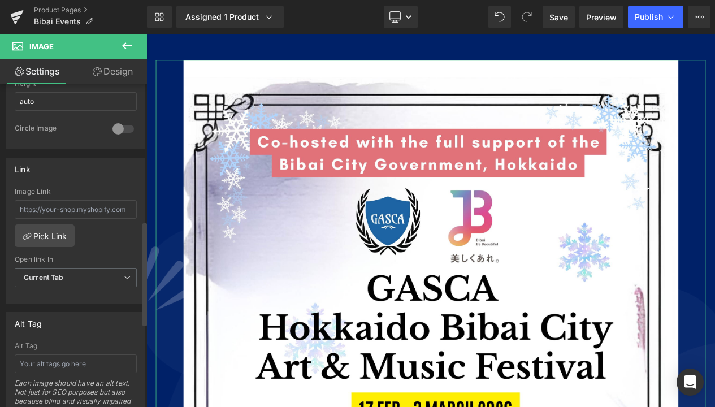
scroll to position [426, 0]
click at [76, 208] on input "text" at bounding box center [76, 206] width 122 height 19
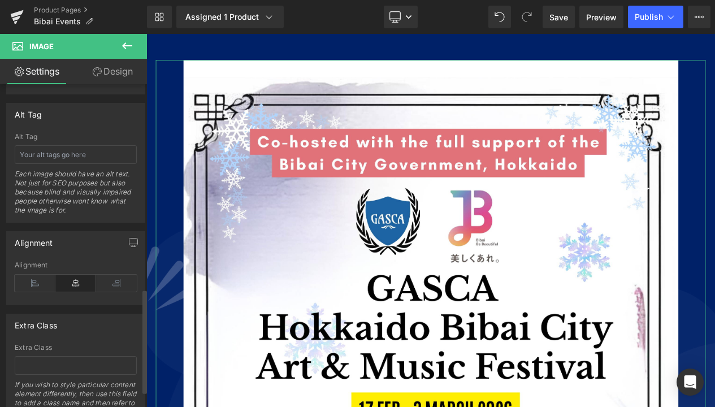
scroll to position [633, 0]
click at [80, 157] on input "text" at bounding box center [76, 153] width 122 height 19
paste input "GASCA Hokkaido Bibai City Art & Music Festival2026"
click at [110, 151] on input "GASCA Hokkaido Bibai City Art & Music Festival2026" at bounding box center [76, 153] width 122 height 19
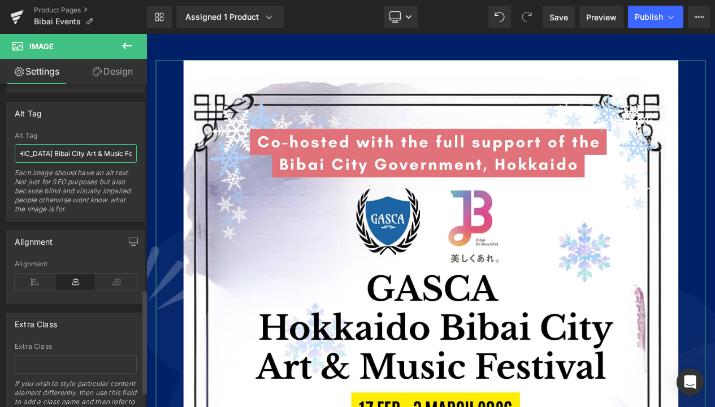
click at [51, 147] on input "GASCA Hokkaido Bibai City Art & Music Festival 2026" at bounding box center [76, 153] width 122 height 19
click at [70, 153] on input "GASCA Hokkaido Bibai City Art & Music Festival 2026" at bounding box center [76, 153] width 122 height 19
type input "GASCA [GEOGRAPHIC_DATA] Bibai City Art & Music Festival [DATE]"
click at [81, 246] on div "Alignment" at bounding box center [76, 241] width 138 height 21
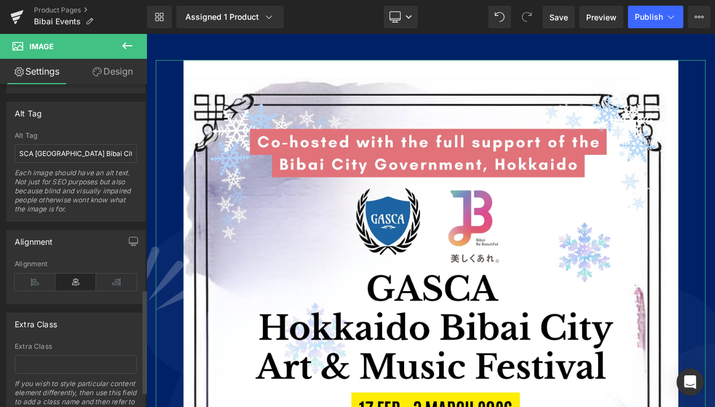
scroll to position [0, 0]
click at [654, 21] on span "Publish" at bounding box center [649, 16] width 28 height 9
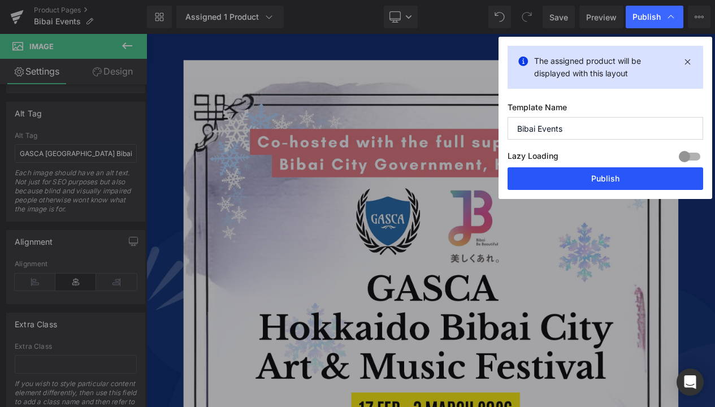
click at [574, 177] on button "Publish" at bounding box center [605, 178] width 196 height 23
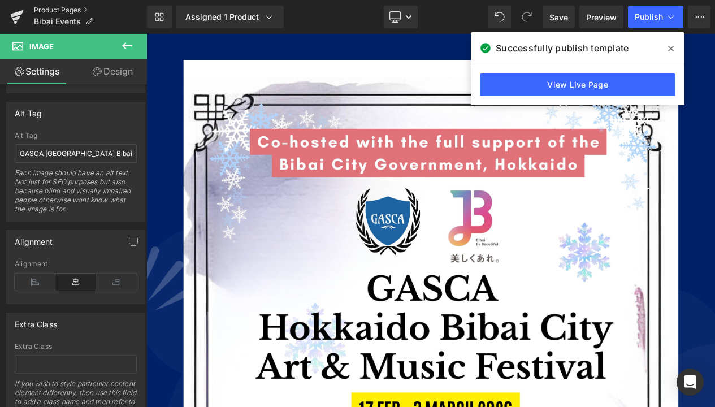
click at [55, 11] on link "Product Pages" at bounding box center [90, 10] width 113 height 9
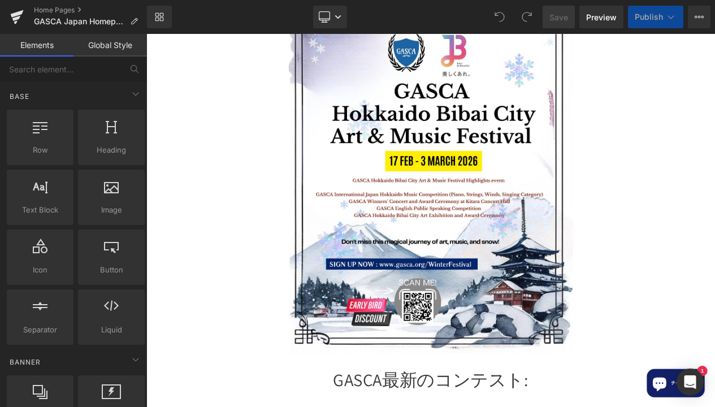
scroll to position [954, 0]
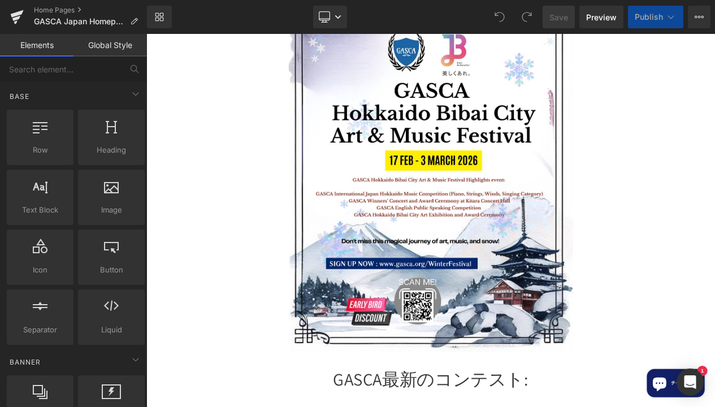
click at [353, 229] on img at bounding box center [489, 186] width 342 height 484
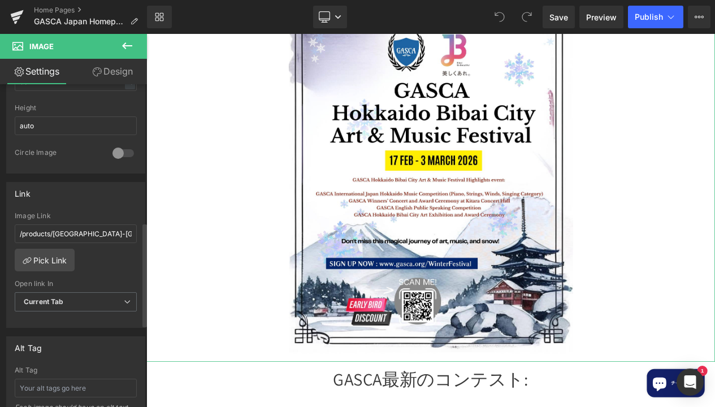
scroll to position [431, 0]
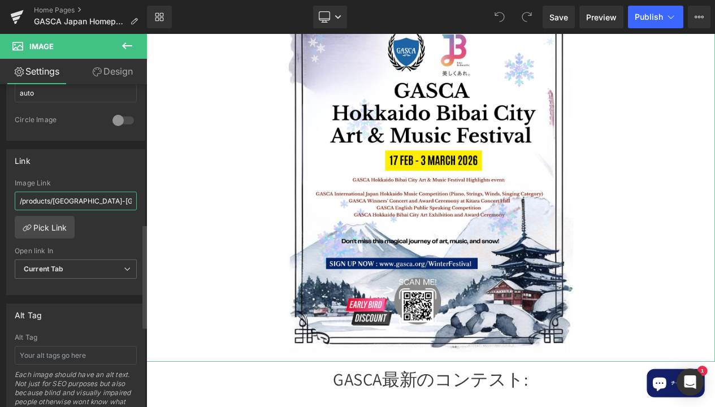
click at [80, 201] on input "/products/[GEOGRAPHIC_DATA]-[GEOGRAPHIC_DATA]-[GEOGRAPHIC_DATA]-music-festival-…" at bounding box center [76, 201] width 122 height 19
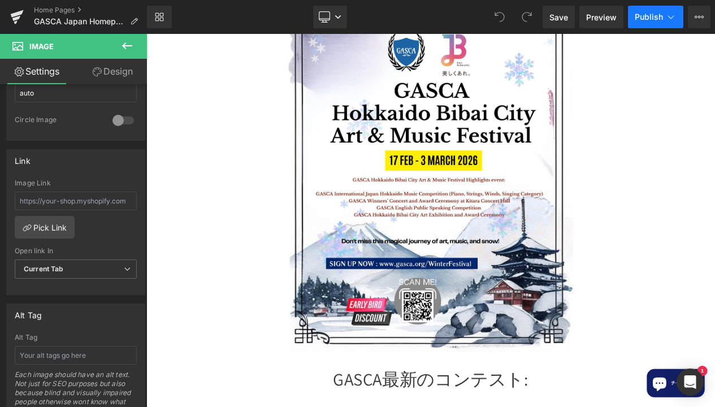
click at [643, 24] on button "Publish" at bounding box center [655, 17] width 55 height 23
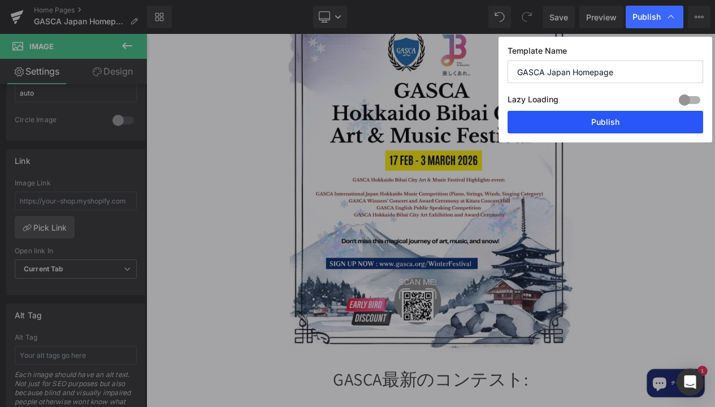
click at [620, 121] on button "Publish" at bounding box center [605, 122] width 196 height 23
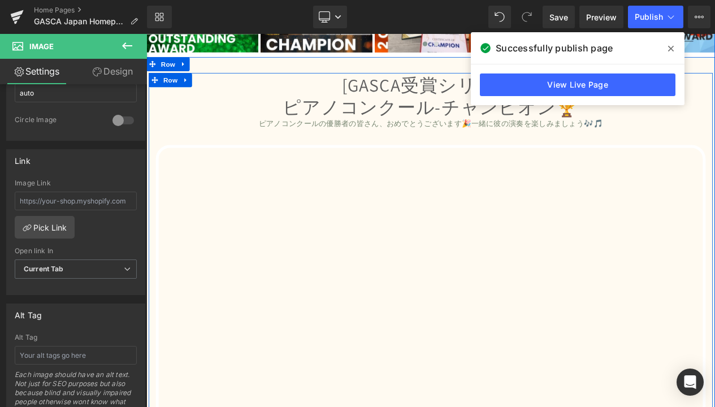
scroll to position [3557, 0]
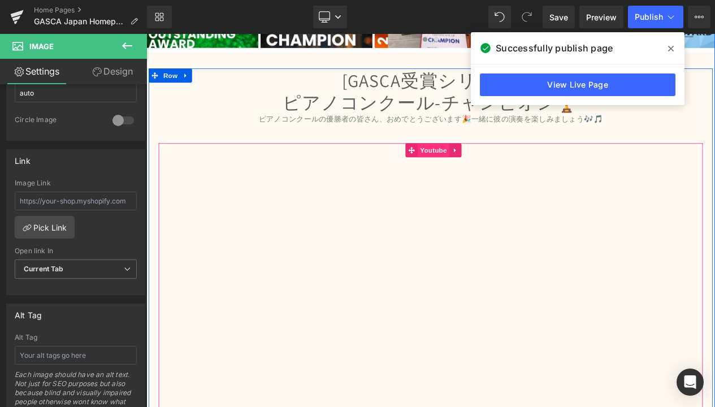
click at [495, 166] on span "Youtube" at bounding box center [491, 174] width 38 height 17
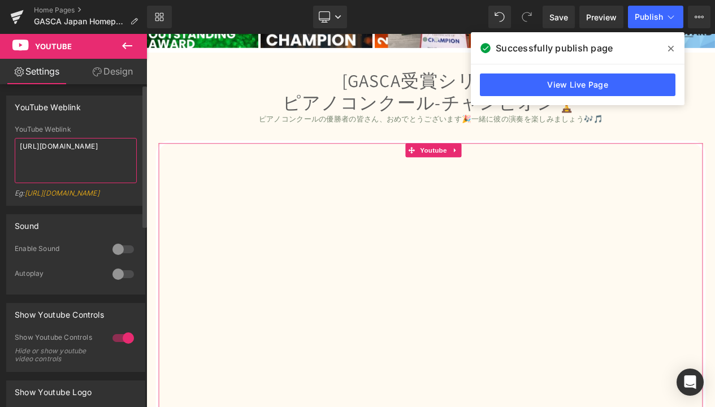
click at [50, 145] on textarea "[URL][DOMAIN_NAME]" at bounding box center [76, 160] width 122 height 45
paste textarea "[DOMAIN_NAME][URL]"
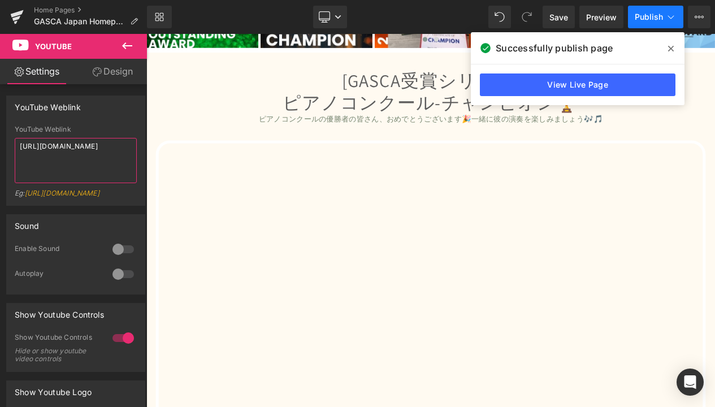
type textarea "[URL][DOMAIN_NAME]"
click at [657, 16] on span "Publish" at bounding box center [649, 16] width 28 height 9
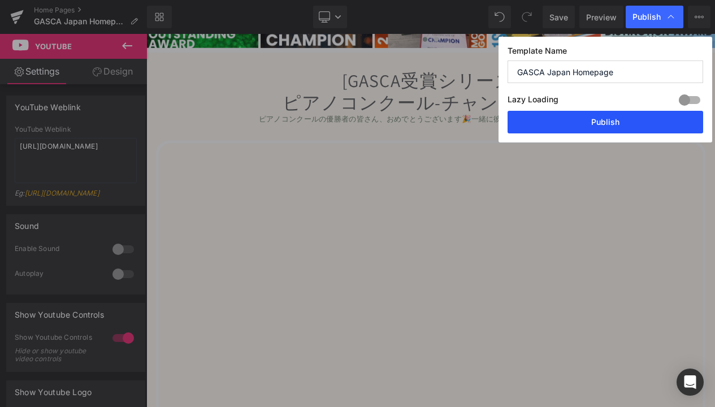
click at [0, 0] on button "Publish" at bounding box center [0, 0] width 0 height 0
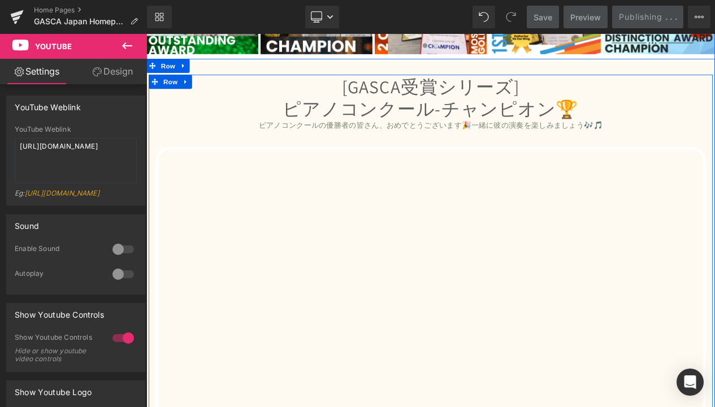
scroll to position [3547, 0]
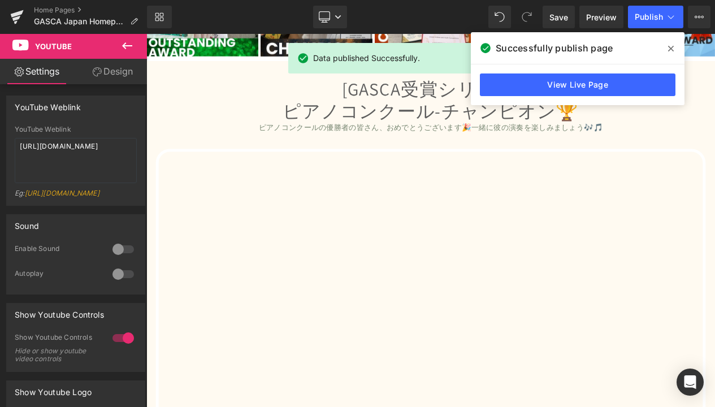
click at [671, 45] on icon at bounding box center [671, 48] width 6 height 9
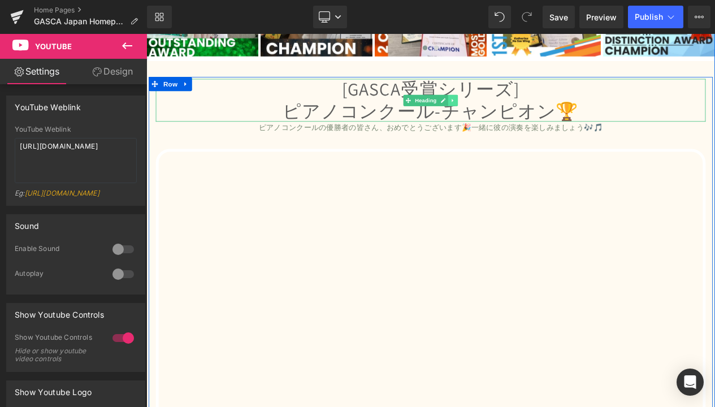
click at [515, 111] on icon at bounding box center [515, 114] width 6 height 7
click at [519, 111] on icon at bounding box center [521, 114] width 6 height 6
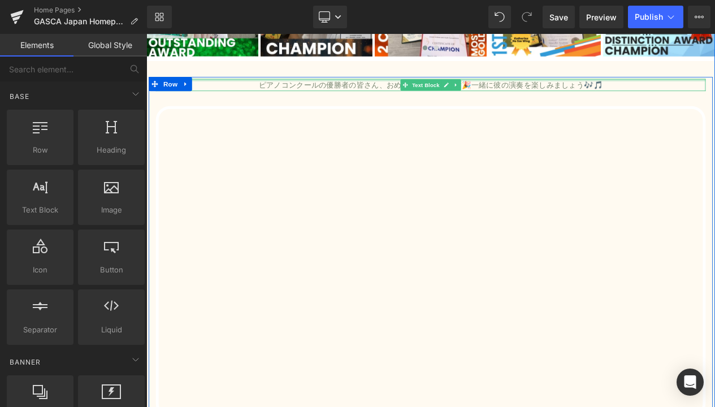
click at [651, 88] on div at bounding box center [488, 89] width 661 height 3
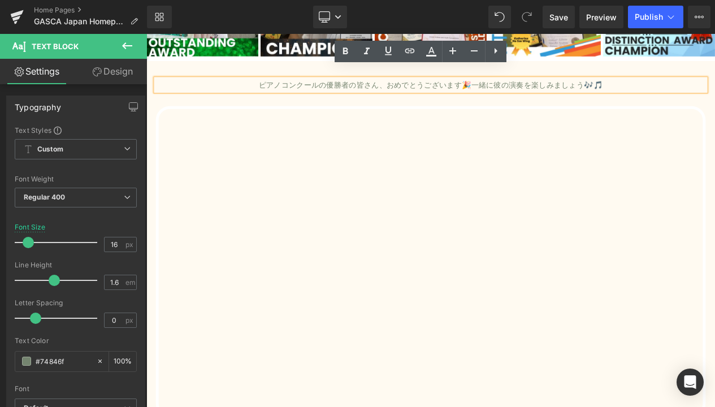
click at [654, 103] on div "ピアノコンクールの優勝者の皆さん、おめでとうございます🎉一緒に彼の演奏を楽しみましょう🎶🎵 Text Block Youtube ピアノコンテスト 今すぐ登録…" at bounding box center [488, 322] width 678 height 468
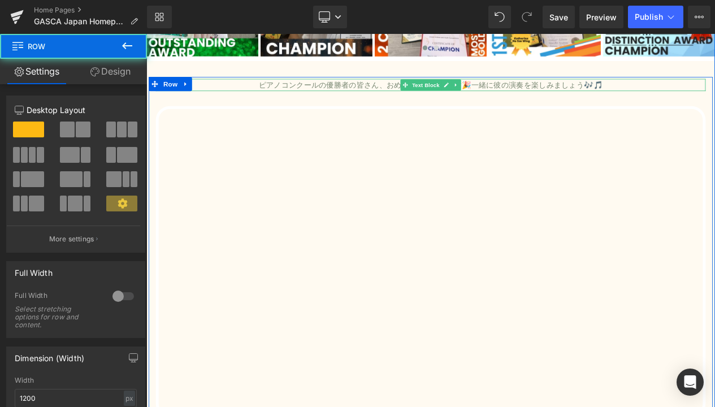
click at [550, 88] on p "ピアノコンクールの優勝者の皆さん、おめでとうございます🎉一緒に彼の演奏を楽しみましょう🎶🎵" at bounding box center [488, 95] width 661 height 15
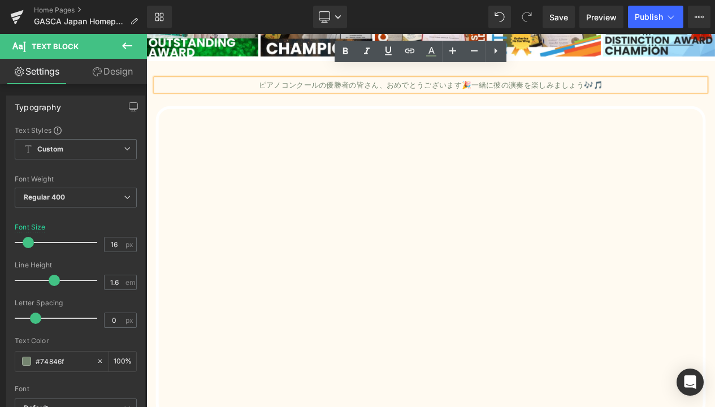
click at [523, 97] on div "ピアノコンクールの優勝者の皆さん、おめでとうございます🎉一緒に彼の演奏を楽しみましょう🎶🎵 Text Block Youtube ピアノコンテスト 今すぐ登録…" at bounding box center [488, 322] width 678 height 468
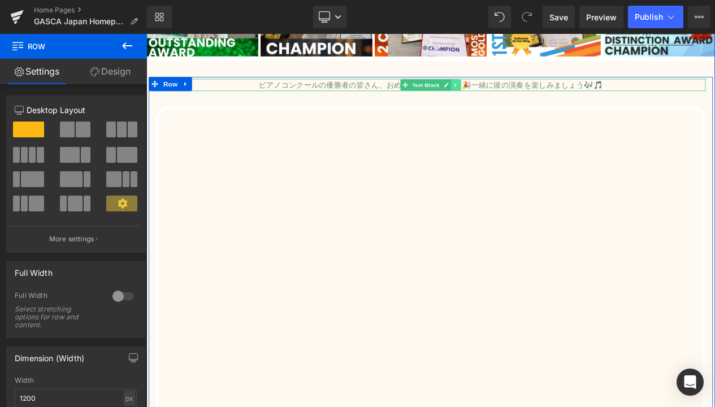
click at [518, 92] on icon at bounding box center [518, 95] width 6 height 7
click at [522, 92] on icon at bounding box center [525, 95] width 6 height 6
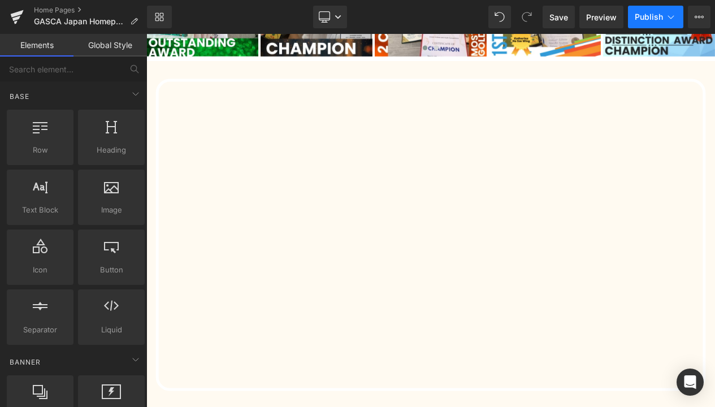
click at [656, 18] on span "Publish" at bounding box center [649, 16] width 28 height 9
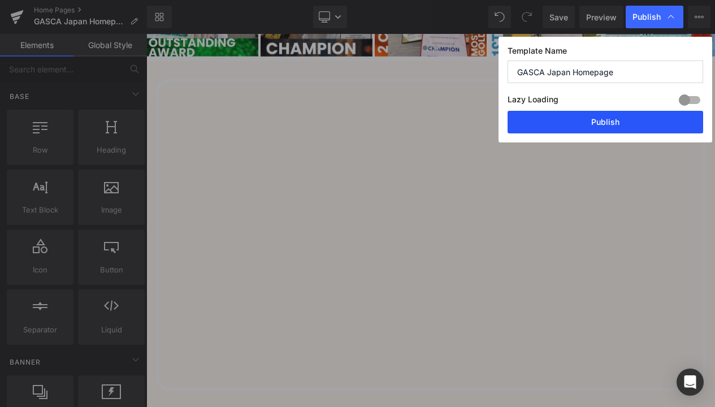
click at [569, 125] on button "Publish" at bounding box center [605, 122] width 196 height 23
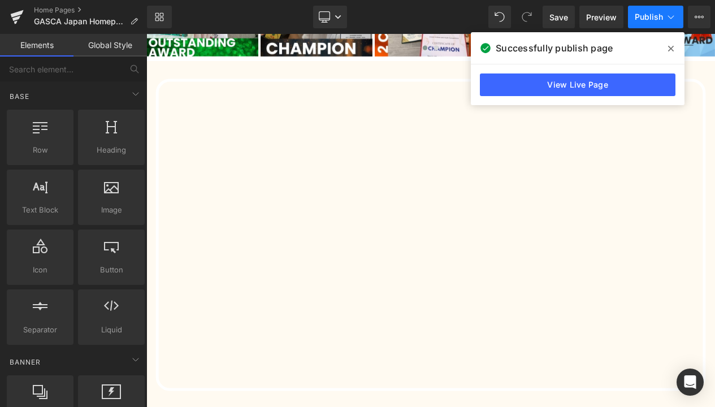
click at [656, 15] on span "Publish" at bounding box center [649, 16] width 28 height 9
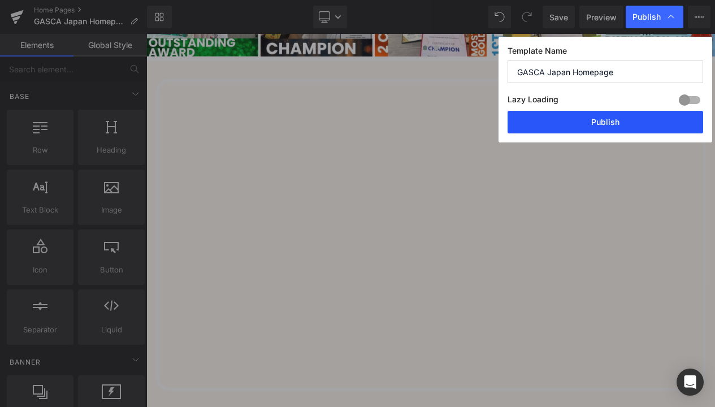
click at [0, 0] on button "Publish" at bounding box center [0, 0] width 0 height 0
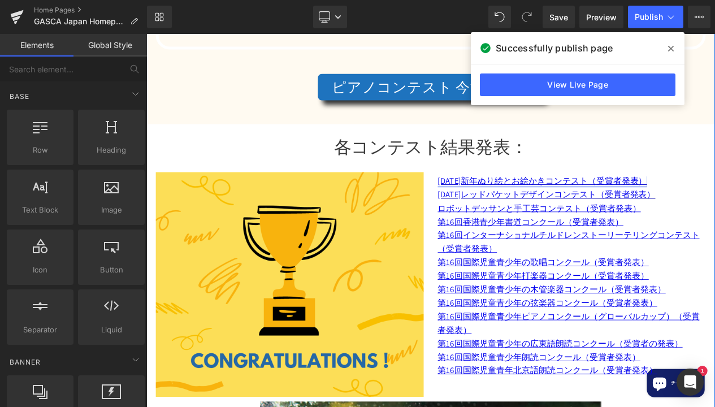
scroll to position [3957, 0]
